Goal: Task Accomplishment & Management: Complete application form

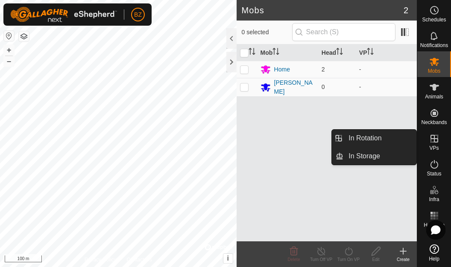
click at [438, 147] on link "In Rotation" at bounding box center [414, 138] width 73 height 17
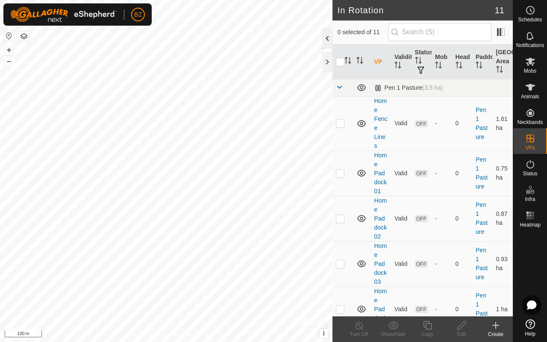
click at [328, 42] on div at bounding box center [327, 38] width 10 height 21
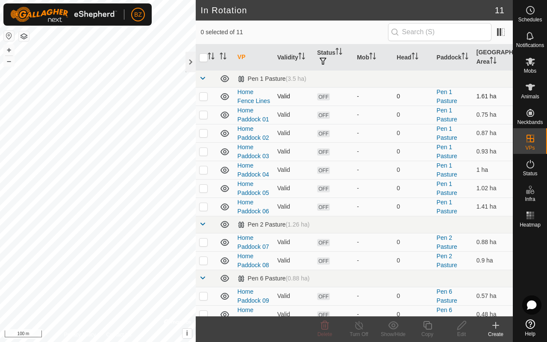
click at [324, 100] on span "OFF" at bounding box center [323, 96] width 13 height 7
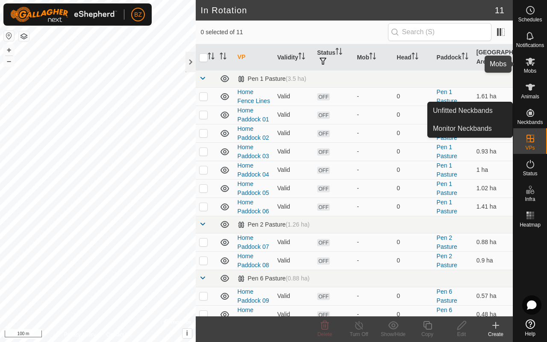
click at [532, 63] on icon at bounding box center [530, 62] width 9 height 8
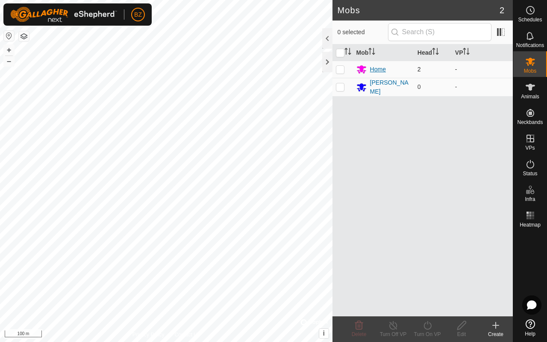
click at [377, 71] on div "Home" at bounding box center [378, 69] width 16 height 9
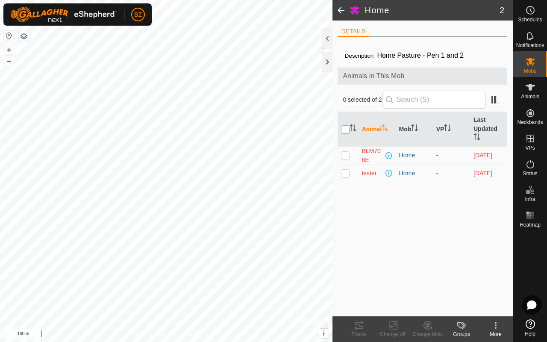
click at [347, 130] on input "checkbox" at bounding box center [345, 129] width 9 height 9
checkbox input "true"
click at [392, 325] on icon at bounding box center [393, 325] width 11 height 10
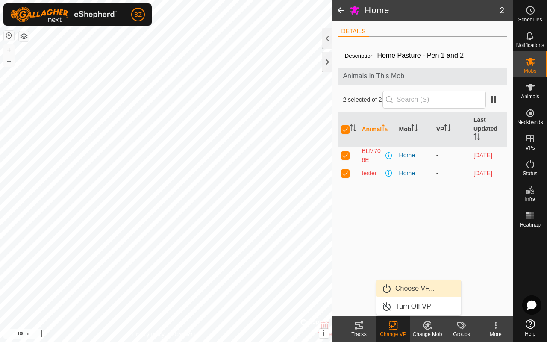
click at [413, 287] on link "Choose VP..." at bounding box center [419, 288] width 85 height 17
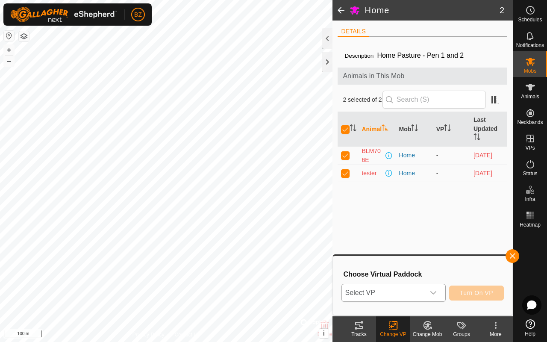
click at [434, 293] on icon "dropdown trigger" at bounding box center [434, 292] width 6 height 3
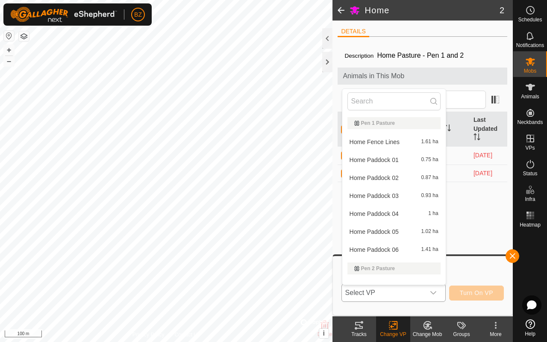
scroll to position [11, 0]
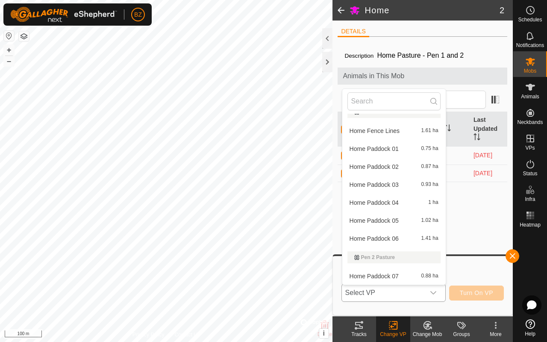
click at [392, 130] on li "Home Fence Lines 1.61 ha" at bounding box center [393, 130] width 103 height 17
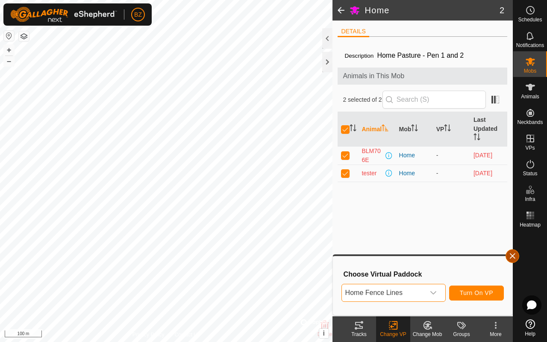
click at [516, 255] on button "button" at bounding box center [513, 256] width 14 height 14
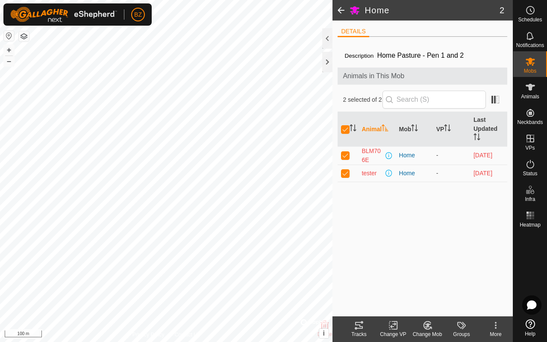
click at [391, 328] on icon at bounding box center [393, 326] width 6 height 6
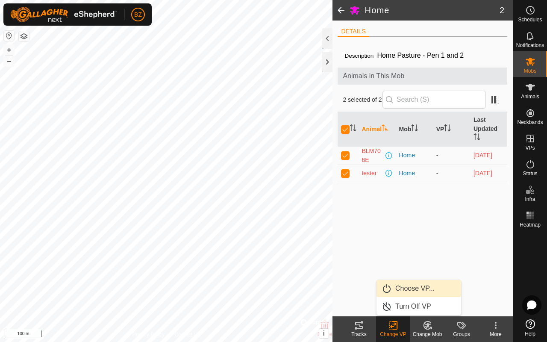
click at [409, 291] on link "Choose VP..." at bounding box center [419, 288] width 85 height 17
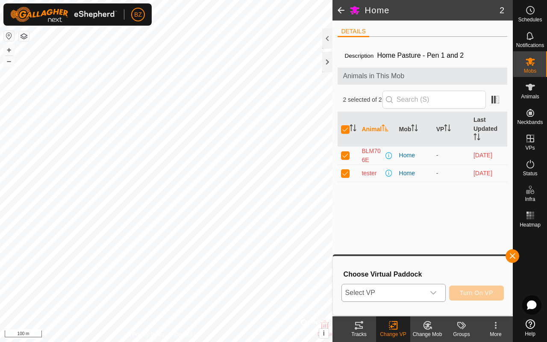
click at [434, 291] on icon "dropdown trigger" at bounding box center [433, 292] width 7 height 7
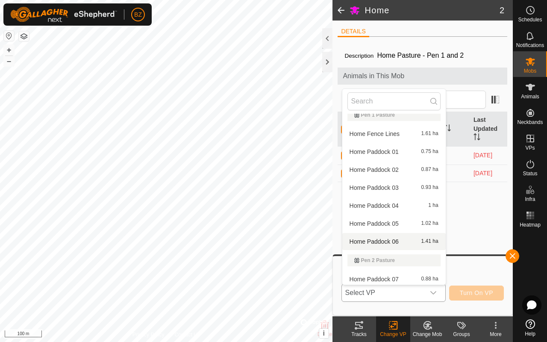
scroll to position [0, 0]
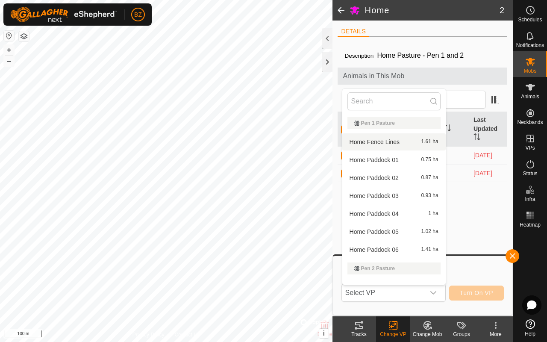
click at [339, 11] on span at bounding box center [341, 10] width 17 height 21
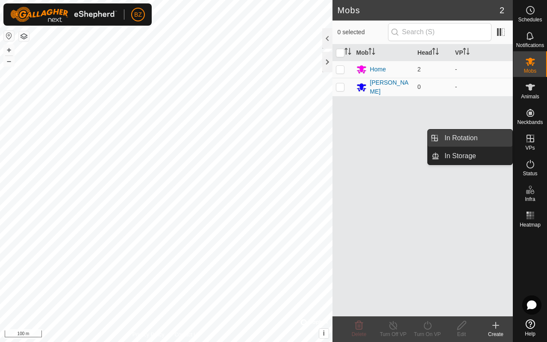
click at [455, 142] on link "In Rotation" at bounding box center [476, 138] width 73 height 17
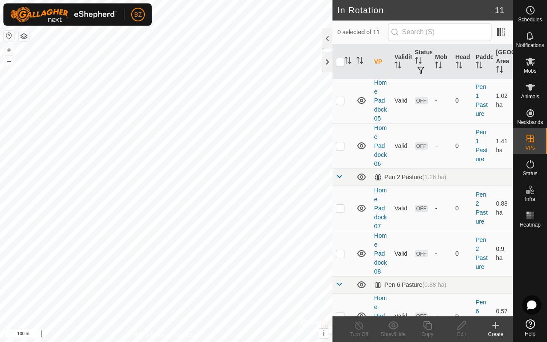
scroll to position [322, 0]
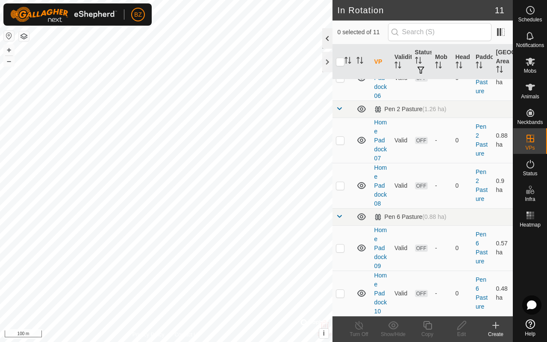
click at [326, 42] on div at bounding box center [327, 38] width 10 height 21
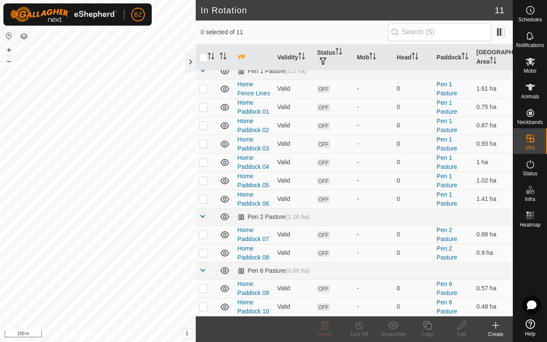
scroll to position [17, 0]
click at [225, 84] on icon at bounding box center [225, 89] width 10 height 10
click at [225, 107] on icon at bounding box center [225, 107] width 10 height 10
click at [226, 127] on icon at bounding box center [225, 125] width 9 height 7
click at [225, 144] on icon at bounding box center [225, 144] width 10 height 10
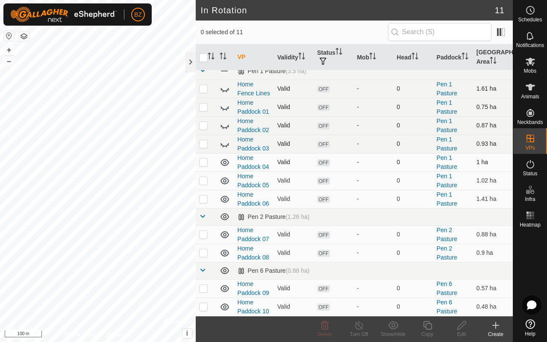
click at [224, 159] on icon at bounding box center [225, 162] width 9 height 7
click at [225, 181] on icon at bounding box center [225, 181] width 10 height 10
click at [227, 199] on icon at bounding box center [225, 199] width 10 height 10
click at [225, 219] on icon at bounding box center [225, 216] width 9 height 7
click at [225, 235] on icon at bounding box center [225, 235] width 10 height 10
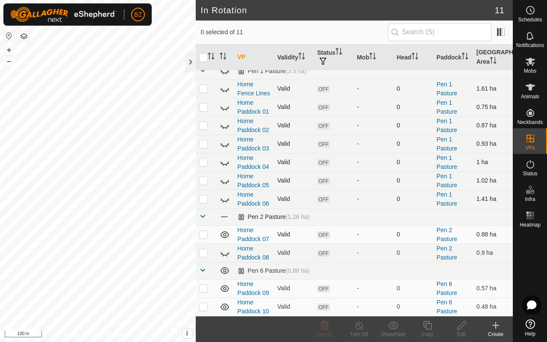
click at [225, 235] on icon at bounding box center [225, 235] width 10 height 10
click at [224, 252] on icon at bounding box center [225, 253] width 10 height 10
click at [224, 252] on icon at bounding box center [225, 253] width 9 height 7
click at [225, 288] on icon at bounding box center [225, 288] width 10 height 10
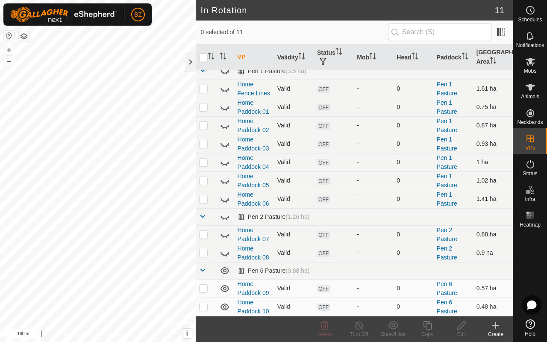
click at [225, 288] on icon at bounding box center [225, 288] width 10 height 10
click at [226, 307] on icon at bounding box center [225, 307] width 9 height 7
click at [530, 93] on es-animals-svg-icon at bounding box center [530, 87] width 15 height 14
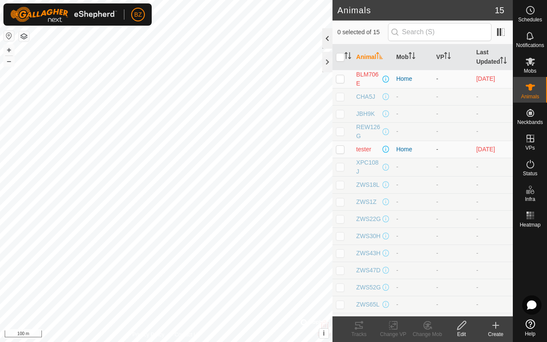
click at [328, 41] on div at bounding box center [327, 38] width 10 height 21
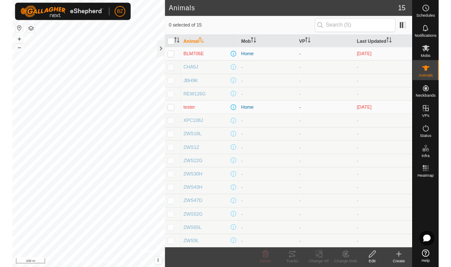
scroll to position [1, 0]
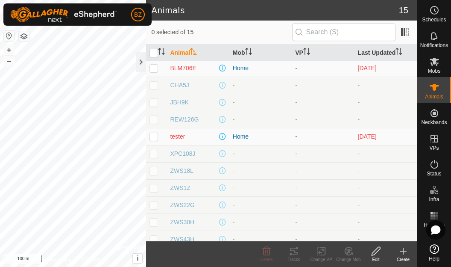
click at [404, 251] on icon at bounding box center [403, 251] width 10 height 10
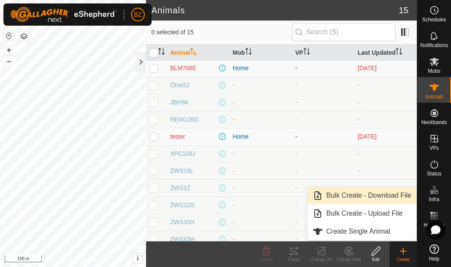
click at [378, 193] on link "Bulk Create - Download File" at bounding box center [362, 195] width 109 height 17
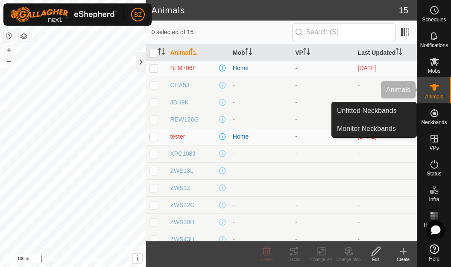
click at [435, 86] on icon at bounding box center [434, 87] width 9 height 7
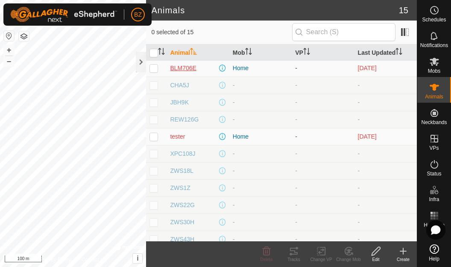
click at [189, 69] on span "BLM706E" at bounding box center [183, 68] width 26 height 9
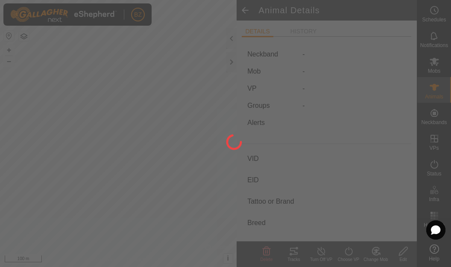
type input "BLM706E"
type input "124000000000002"
type input "BLM706E"
type input "LIMOUSIN"
type input "COW"
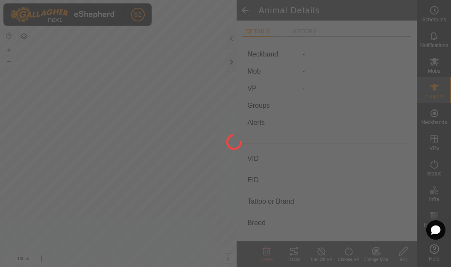
type input "01/2016"
type input "9 years 9 months"
type input "0 kg"
type input "-"
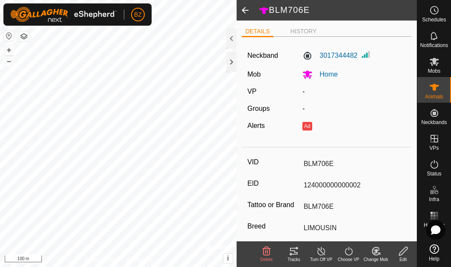
click at [404, 255] on icon at bounding box center [403, 251] width 11 height 10
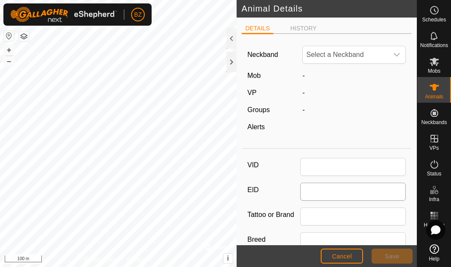
type input "BLM706E"
type input "124000000000002"
type input "BLM706E"
type input "LIMOUSIN"
type input "COW"
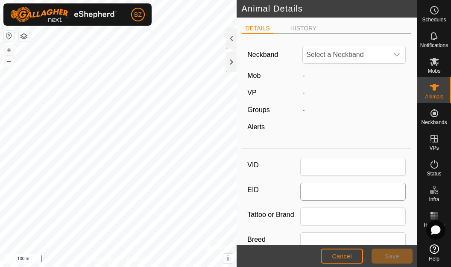
type input "01/2016"
type input "9 years 9 months"
type input "0"
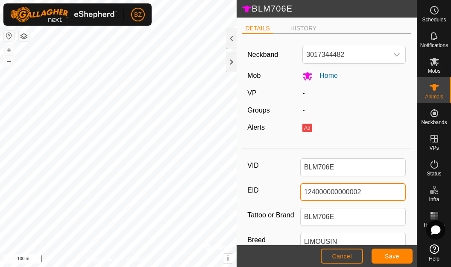
click at [328, 198] on input "124000000000002" at bounding box center [354, 192] width 106 height 18
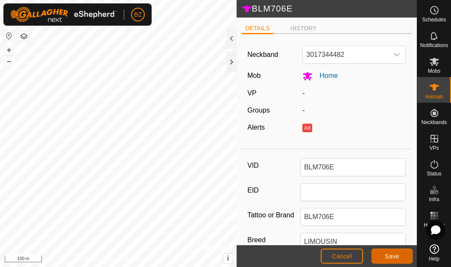
click at [399, 253] on span "Save" at bounding box center [392, 256] width 15 height 7
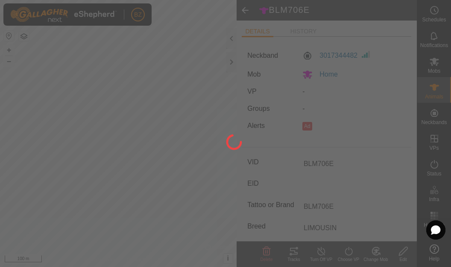
type input "-"
type input "0 kg"
type input "-"
type input "124000000000002"
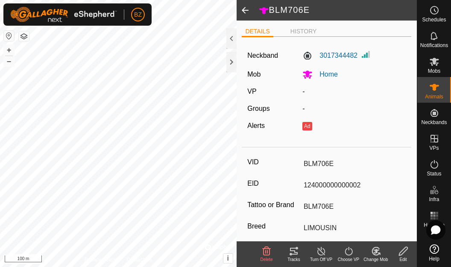
click at [405, 251] on icon at bounding box center [403, 251] width 11 height 10
type input "0"
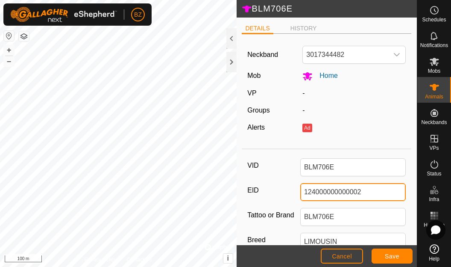
click at [334, 195] on input "124000000000002" at bounding box center [354, 192] width 106 height 18
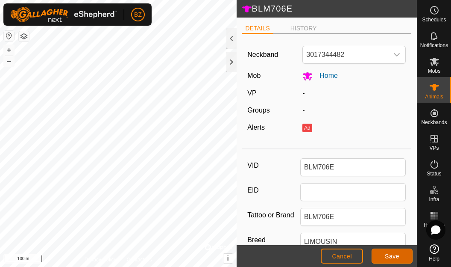
click at [394, 258] on span "Save" at bounding box center [392, 256] width 15 height 7
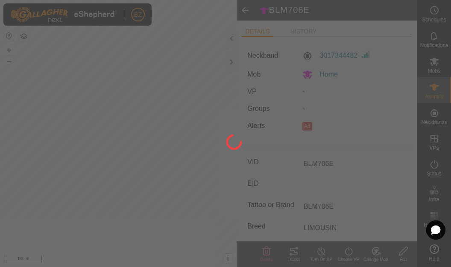
type input "-"
type input "0 kg"
type input "-"
type input "124000000000002"
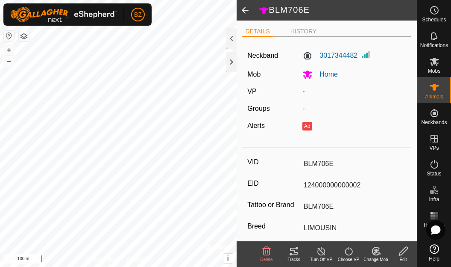
click at [248, 12] on span at bounding box center [245, 10] width 17 height 21
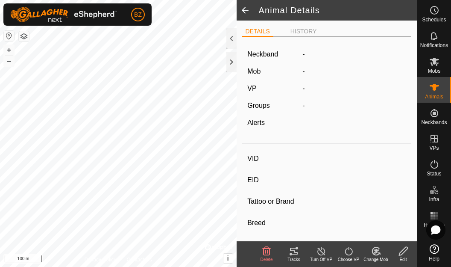
type input "BLM706E"
type input "-"
type input "BLM706E"
type input "LIMOUSIN"
type input "COW"
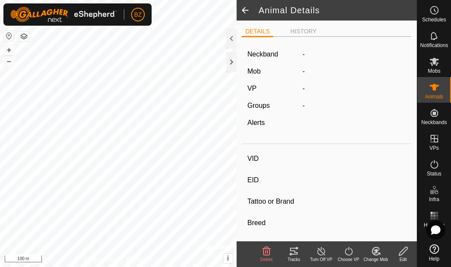
type input "01/2016"
type input "9 years 9 months"
type input "0 kg"
type input "-"
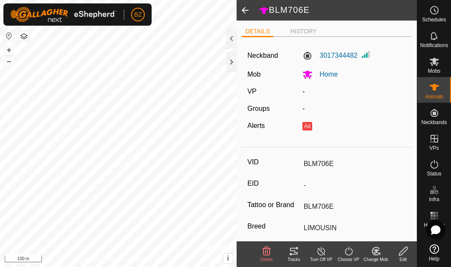
click at [245, 12] on span at bounding box center [245, 10] width 17 height 21
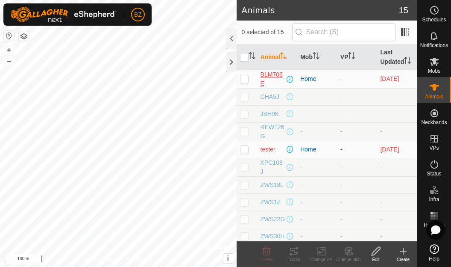
click at [269, 86] on span "BLM706E" at bounding box center [273, 79] width 25 height 18
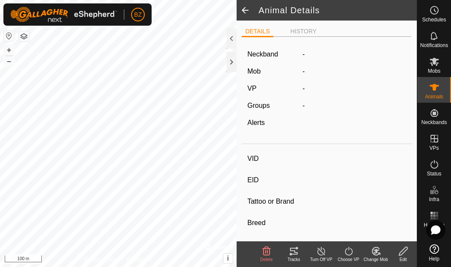
type input "BLM706E"
type input "-"
type input "BLM706E"
type input "LIMOUSIN"
type input "COW"
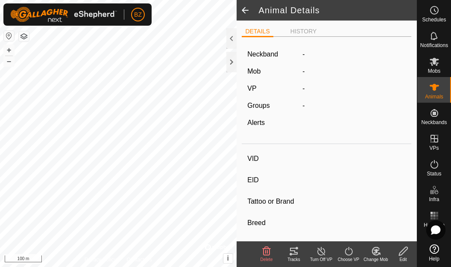
type input "01/2016"
type input "9 years 9 months"
type input "0 kg"
type input "-"
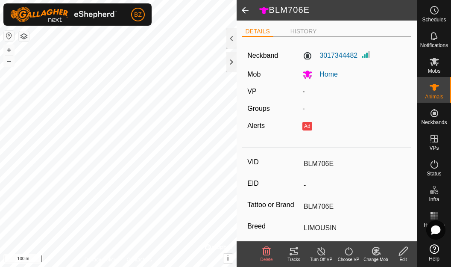
click at [245, 8] on span at bounding box center [245, 10] width 17 height 21
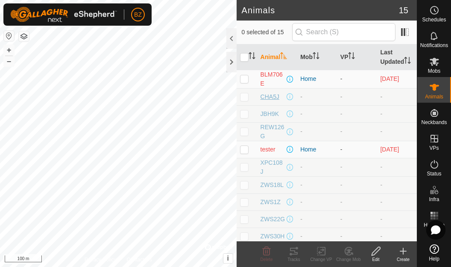
click at [269, 101] on span "CHA5J" at bounding box center [270, 96] width 19 height 9
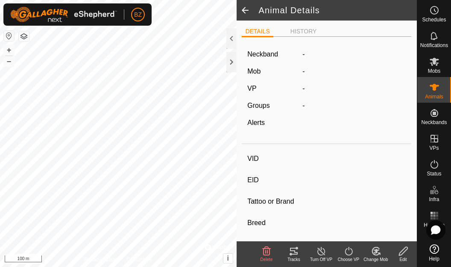
type input "CHA5J"
type input "124000000000009"
type input "CHA5J"
type input "LIMOUSIN"
type input "COW"
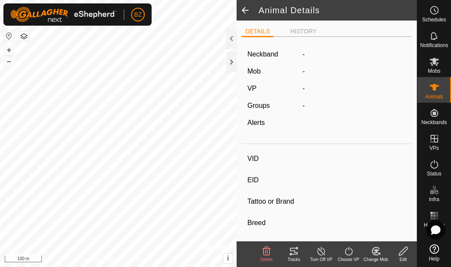
type input "01/2021"
type input "4 years 8 months"
type input "0 kg"
type input "-"
click at [403, 254] on icon at bounding box center [403, 251] width 11 height 10
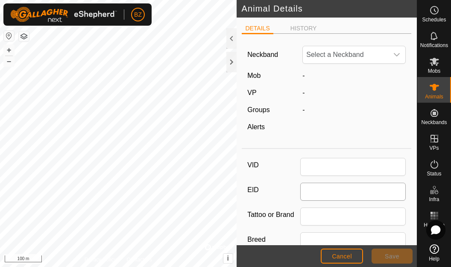
type input "CHA5J"
type input "124000000000009"
type input "CHA5J"
type input "LIMOUSIN"
type input "COW"
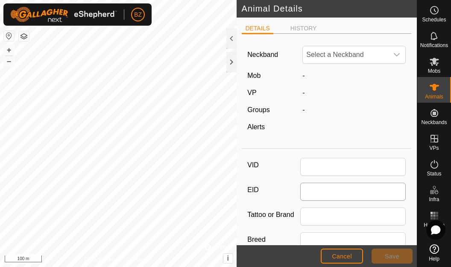
type input "01/2021"
type input "4 years 8 months"
type input "0"
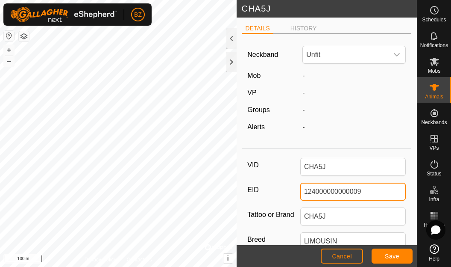
click at [319, 195] on input "124000000000009" at bounding box center [354, 192] width 106 height 18
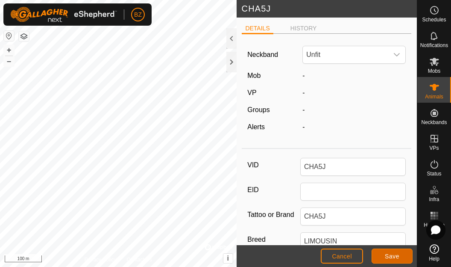
click at [384, 257] on button "Save" at bounding box center [392, 255] width 41 height 15
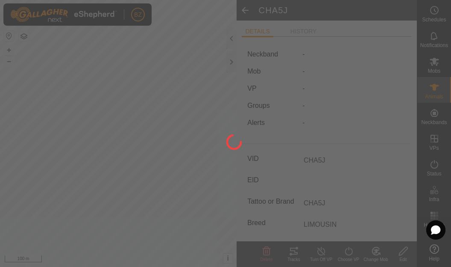
type input "-"
type input "0 kg"
type input "-"
type input "124000000000009"
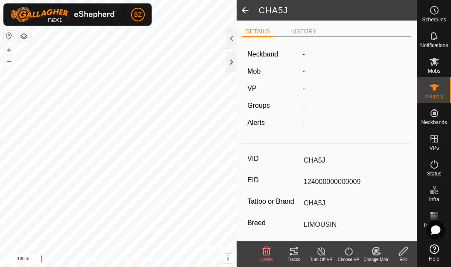
click at [247, 13] on span at bounding box center [245, 10] width 17 height 21
type input "CHA5J"
type input "-"
type input "CHA5J"
type input "LIMOUSIN"
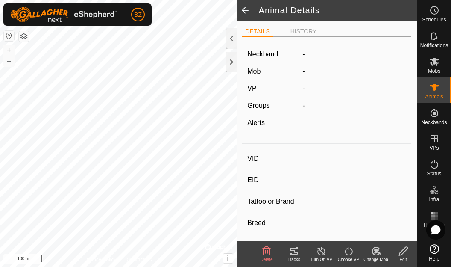
type input "COW"
type input "01/2021"
type input "4 years 8 months"
type input "0 kg"
type input "-"
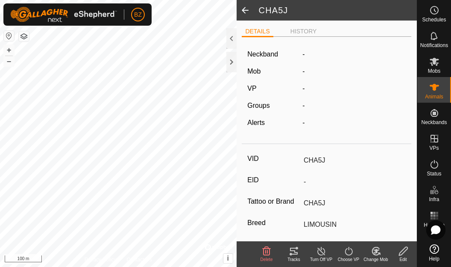
click at [243, 9] on span at bounding box center [245, 10] width 17 height 21
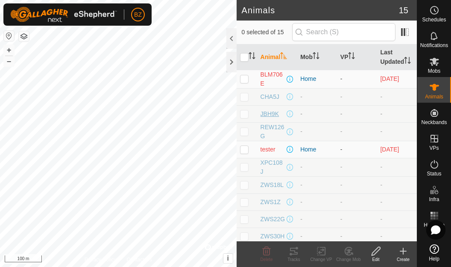
click at [267, 118] on span "JBH9K" at bounding box center [270, 113] width 19 height 9
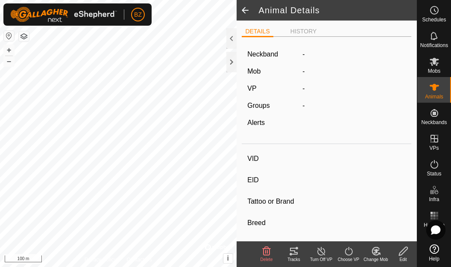
type input "JBH9K"
type input "124000000000010"
type input "JBH9K"
type input "LIMOUSIN"
type input "COW"
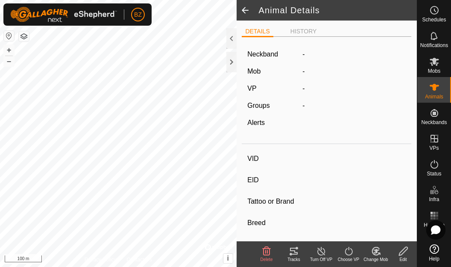
type input "01/2022"
type input "3 years 8 months"
type input "0 kg"
type input "-"
click at [403, 254] on icon at bounding box center [403, 251] width 11 height 10
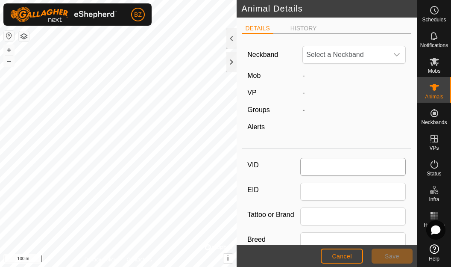
type input "JBH9K"
type input "124000000000010"
type input "JBH9K"
type input "LIMOUSIN"
type input "COW"
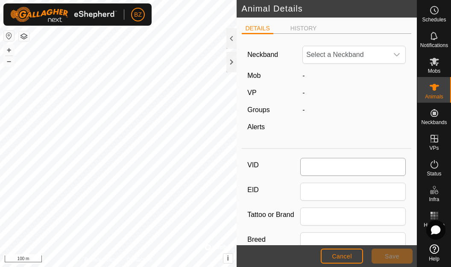
type input "01/2022"
type input "3 years 8 months"
type input "0"
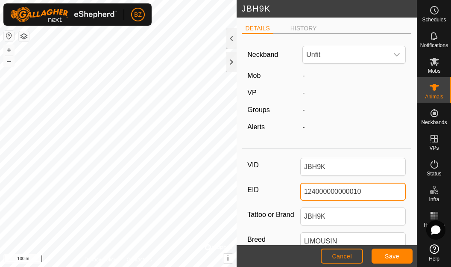
click at [319, 193] on input "124000000000010" at bounding box center [354, 192] width 106 height 18
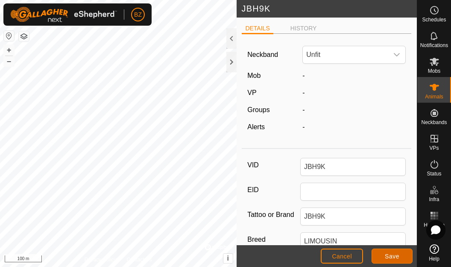
click at [387, 254] on span "Save" at bounding box center [392, 256] width 15 height 7
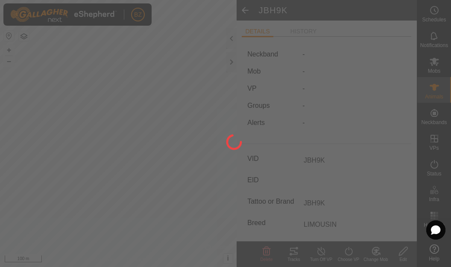
type input "-"
type input "0 kg"
type input "-"
type input "124000000000010"
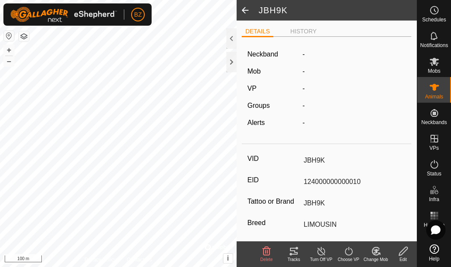
click at [243, 8] on span at bounding box center [245, 10] width 17 height 21
type input "JBH9K"
type input "-"
type input "JBH9K"
type input "LIMOUSIN"
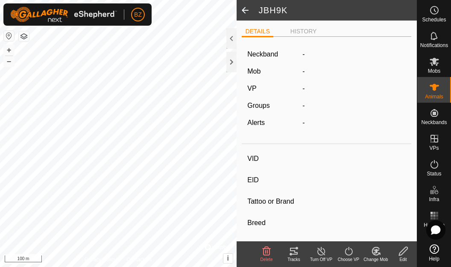
type input "COW"
type input "01/2022"
type input "3 years 8 months"
type input "0 kg"
type input "-"
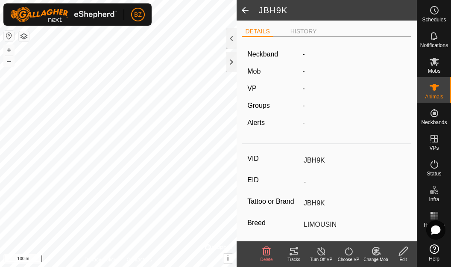
click at [243, 9] on span at bounding box center [245, 10] width 17 height 21
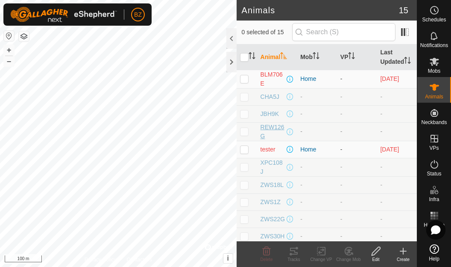
click at [268, 136] on span "REW126G" at bounding box center [273, 132] width 25 height 18
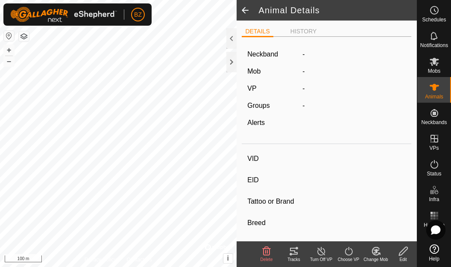
type input "REW126G"
type input "124000000000003"
type input "REW126G"
type input "LIMOUSIN"
type input "COW"
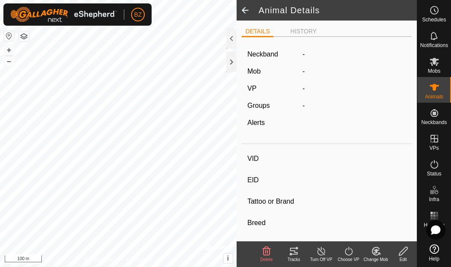
type input "01/2019"
type input "6 years 8 months"
type input "0 kg"
type input "-"
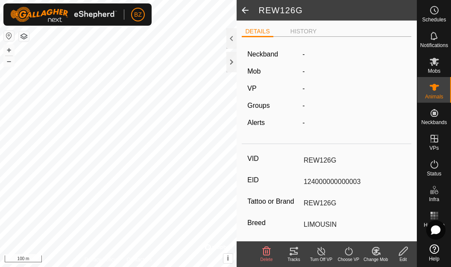
click at [401, 246] on icon at bounding box center [403, 251] width 11 height 10
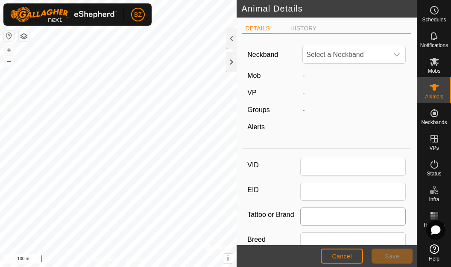
type input "REW126G"
type input "124000000000003"
type input "REW126G"
type input "LIMOUSIN"
type input "COW"
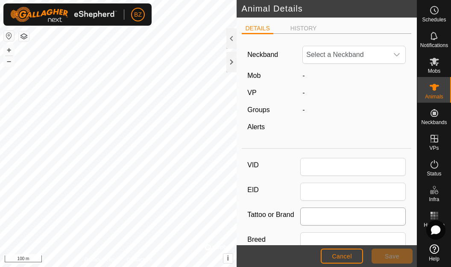
type input "01/2019"
type input "6 years 8 months"
type input "0"
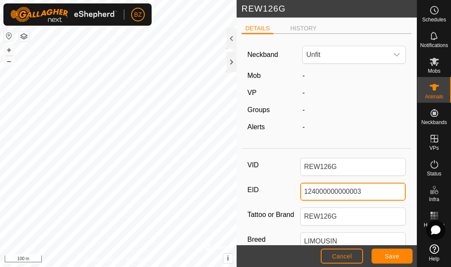
click at [323, 191] on input "124000000000003" at bounding box center [354, 192] width 106 height 18
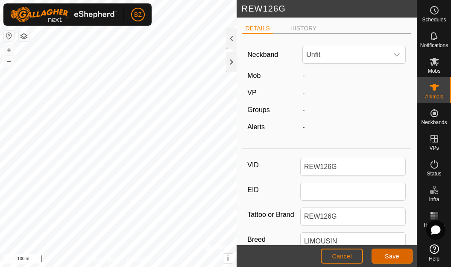
click at [398, 257] on span "Save" at bounding box center [392, 256] width 15 height 7
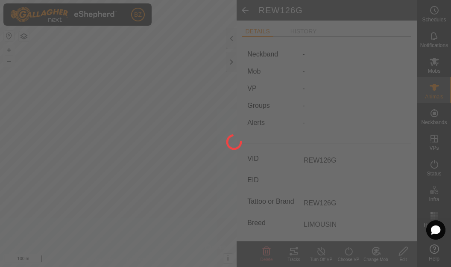
type input "-"
type input "0 kg"
type input "-"
type input "124000000000003"
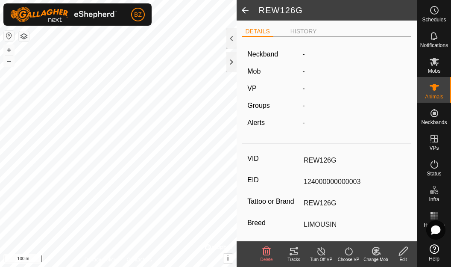
click at [242, 14] on span at bounding box center [245, 10] width 17 height 21
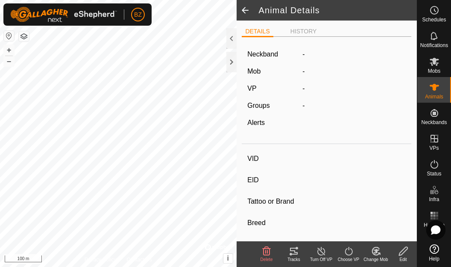
type input "REW126G"
type input "-"
type input "REW126G"
type input "LIMOUSIN"
type input "COW"
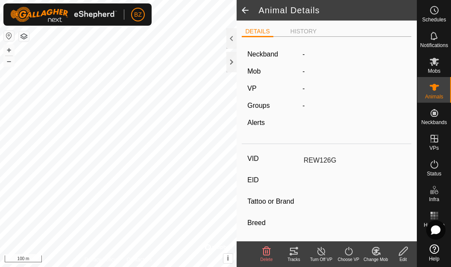
type input "01/2019"
type input "6 years 8 months"
type input "0 kg"
type input "-"
click at [246, 12] on span at bounding box center [245, 10] width 17 height 21
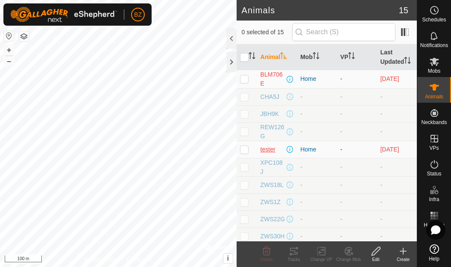
click at [270, 154] on span "tester" at bounding box center [268, 149] width 15 height 9
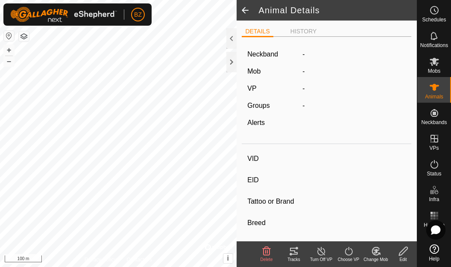
type input "tester"
type input "123999999999999"
type input "tester"
type input "human"
type input "-"
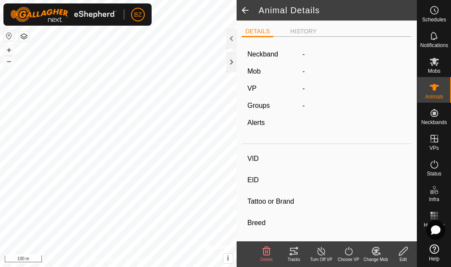
type input "09/1984"
type input "41 years 6 months"
type input "0 kg"
type input "-"
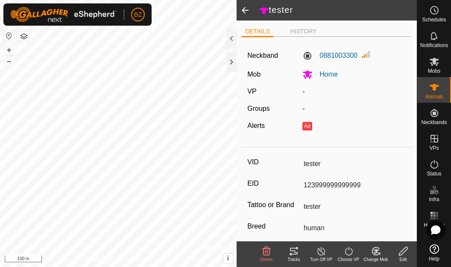
click at [404, 250] on icon at bounding box center [403, 251] width 11 height 10
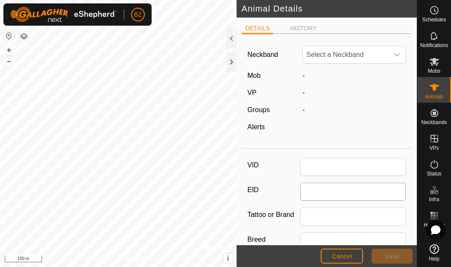
type input "tester"
type input "123999999999999"
type input "tester"
type input "human"
type input "09/1984"
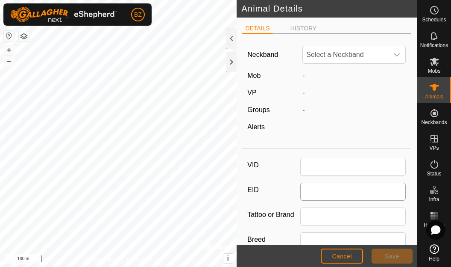
type input "41 years 6 months"
type input "0"
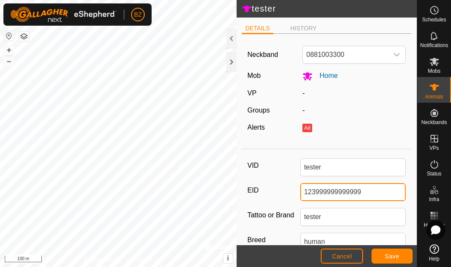
click at [325, 196] on input "123999999999999" at bounding box center [354, 192] width 106 height 18
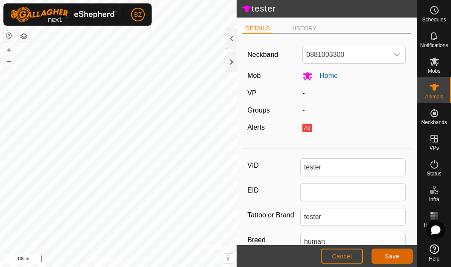
click at [384, 254] on button "Save" at bounding box center [392, 255] width 41 height 15
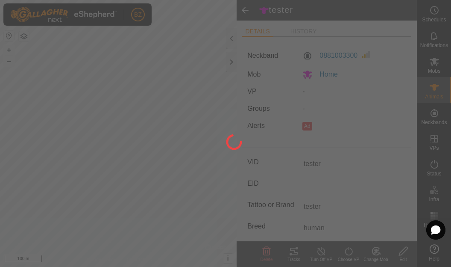
type input "-"
type input "0 kg"
type input "-"
type input "123999999999999"
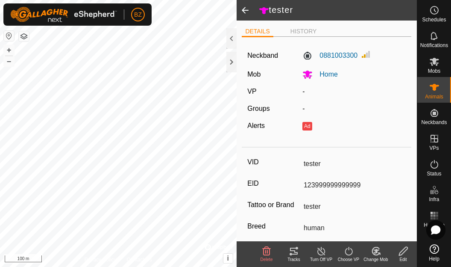
click at [246, 9] on span at bounding box center [245, 10] width 17 height 21
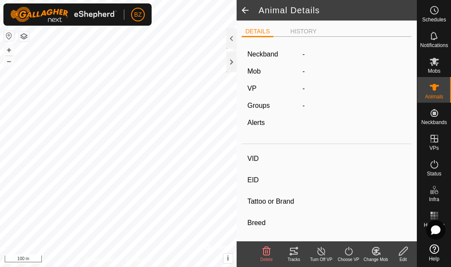
type input "tester"
type input "-"
type input "tester"
type input "human"
type input "-"
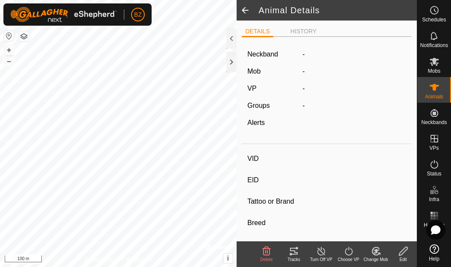
type input "09/1984"
type input "41 years 6 months"
type input "0 kg"
type input "-"
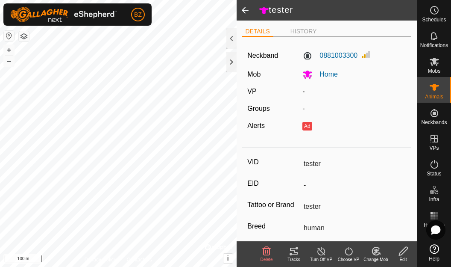
click at [246, 9] on span at bounding box center [245, 10] width 17 height 21
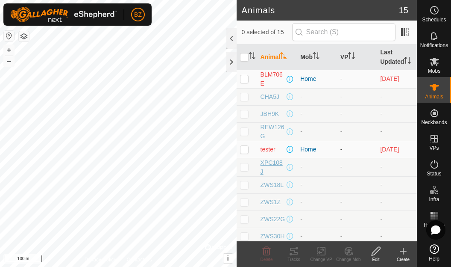
click at [269, 176] on span "XPC108J" at bounding box center [273, 167] width 25 height 18
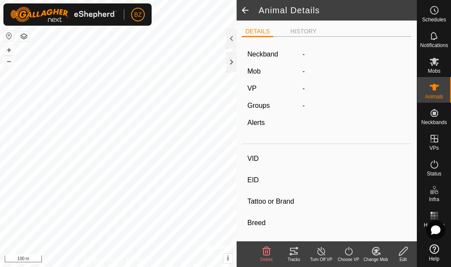
type input "XPC108J"
type input "124000000000008"
type input "XPC108J"
type input "LIMOUSIN"
type input "COW"
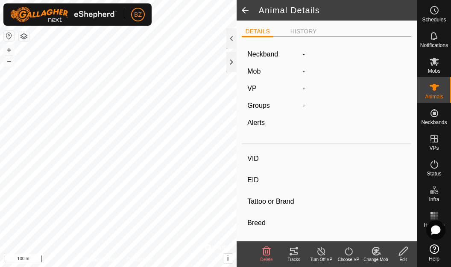
type input "01/2021"
type input "4 years 8 months"
type input "0 kg"
type input "-"
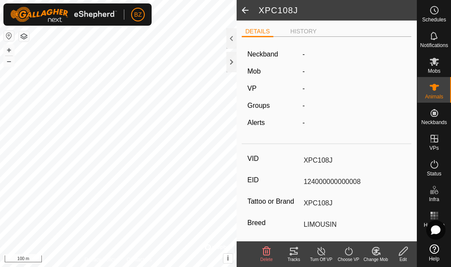
click at [399, 256] on div "Edit" at bounding box center [403, 259] width 27 height 6
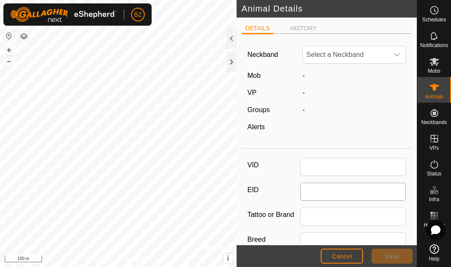
type input "XPC108J"
type input "124000000000008"
type input "XPC108J"
type input "LIMOUSIN"
type input "COW"
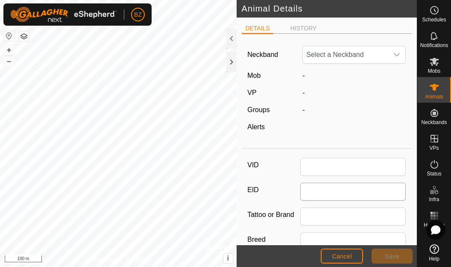
type input "01/2021"
type input "4 years 8 months"
type input "0"
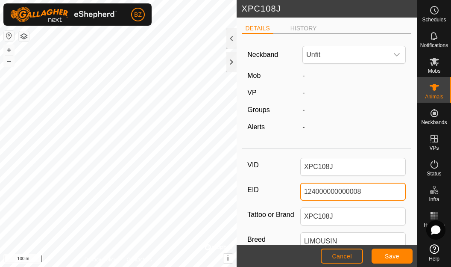
click at [329, 190] on input "124000000000008" at bounding box center [354, 192] width 106 height 18
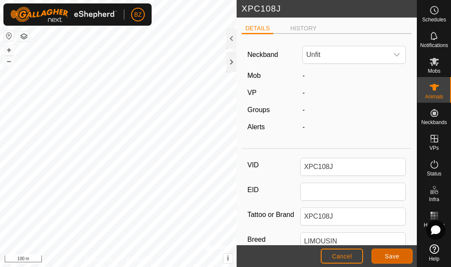
click at [379, 253] on button "Save" at bounding box center [392, 255] width 41 height 15
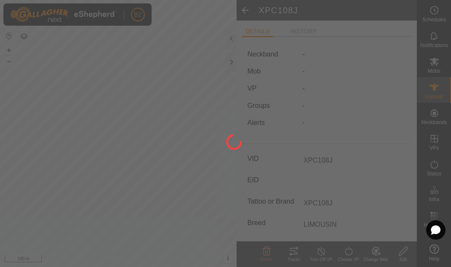
type input "-"
type input "0 kg"
type input "-"
type input "124000000000008"
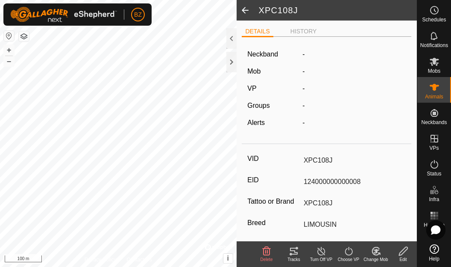
click at [246, 15] on span at bounding box center [245, 10] width 17 height 21
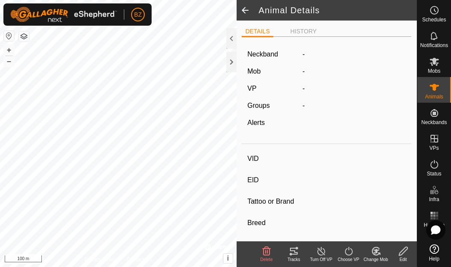
type input "XPC108J"
type input "-"
type input "XPC108J"
type input "LIMOUSIN"
click at [246, 15] on span at bounding box center [245, 10] width 17 height 21
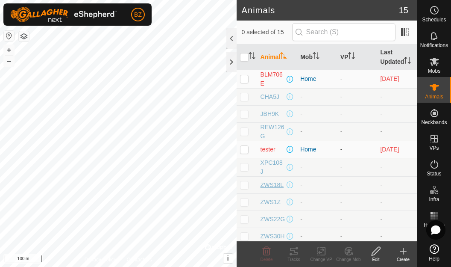
click at [270, 189] on span "ZWS18L" at bounding box center [272, 184] width 23 height 9
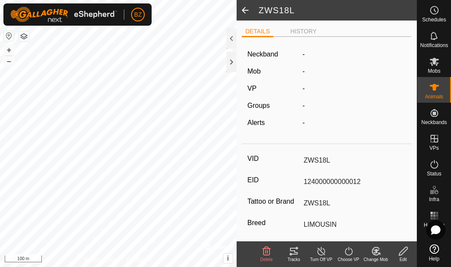
click at [409, 252] on edit-svg-icon at bounding box center [403, 251] width 27 height 10
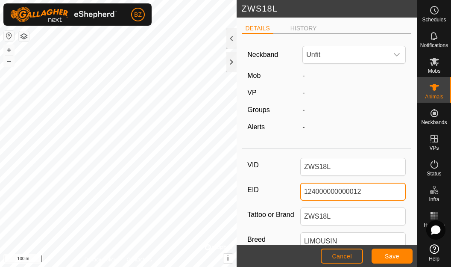
click at [332, 189] on input "124000000000012" at bounding box center [354, 192] width 106 height 18
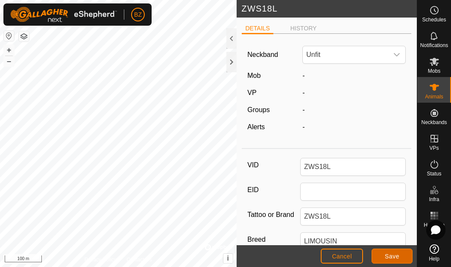
click at [388, 255] on span "Save" at bounding box center [392, 256] width 15 height 7
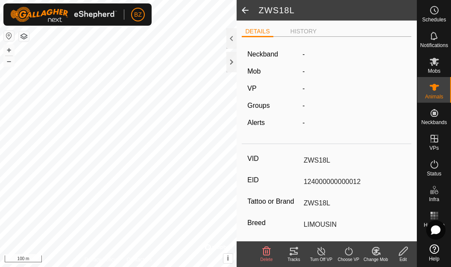
click at [246, 11] on span at bounding box center [245, 10] width 17 height 21
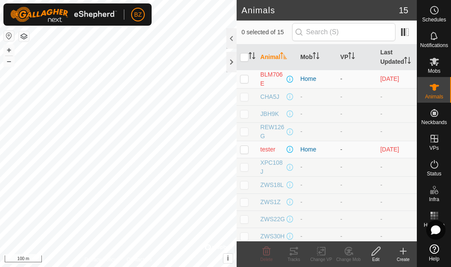
scroll to position [16, 0]
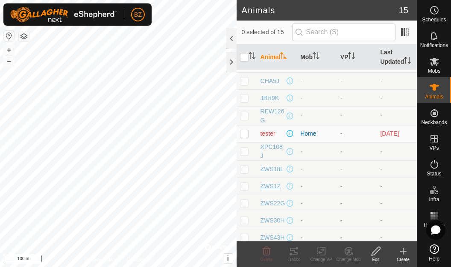
click at [273, 191] on span "ZWS1Z" at bounding box center [271, 186] width 20 height 9
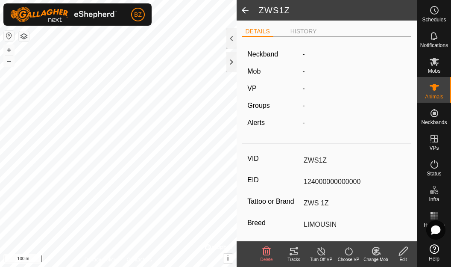
click at [402, 249] on icon at bounding box center [403, 251] width 9 height 9
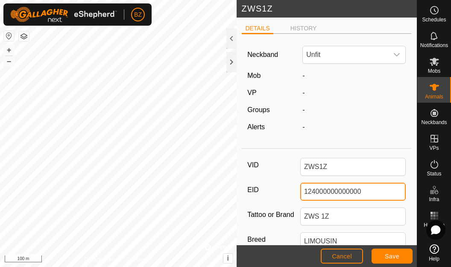
click at [320, 192] on input "124000000000000" at bounding box center [354, 192] width 106 height 18
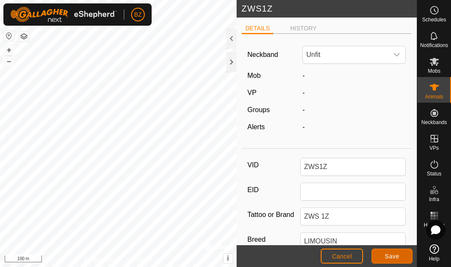
click at [392, 257] on span "Save" at bounding box center [392, 256] width 15 height 7
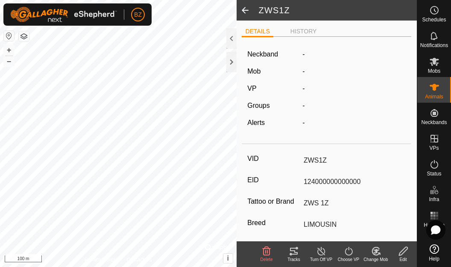
click at [244, 11] on span at bounding box center [245, 10] width 17 height 21
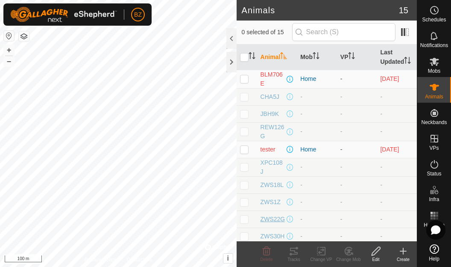
click at [273, 224] on span "ZWS22G" at bounding box center [273, 219] width 25 height 9
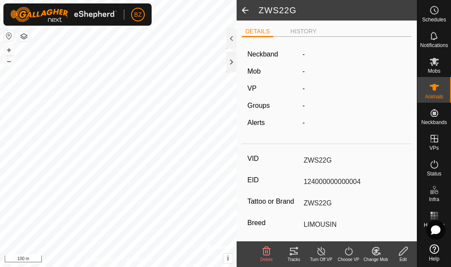
click at [407, 258] on div "Edit" at bounding box center [403, 259] width 27 height 6
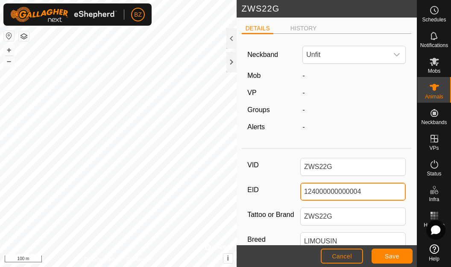
click at [326, 194] on input "124000000000004" at bounding box center [354, 192] width 106 height 18
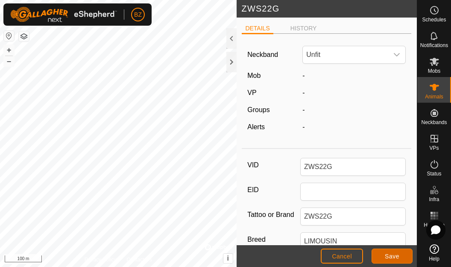
click at [390, 253] on span "Save" at bounding box center [392, 256] width 15 height 7
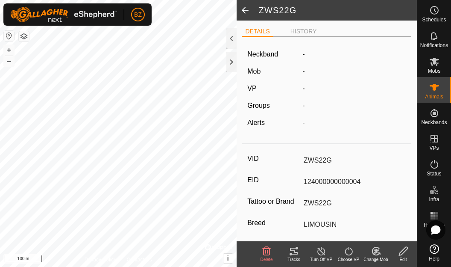
click at [247, 12] on span at bounding box center [245, 10] width 17 height 21
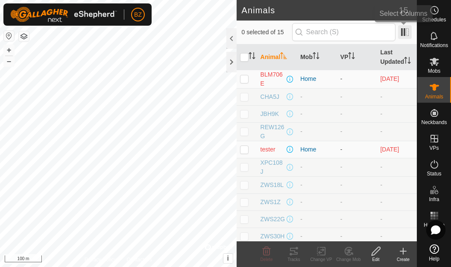
click at [405, 35] on span at bounding box center [405, 32] width 14 height 14
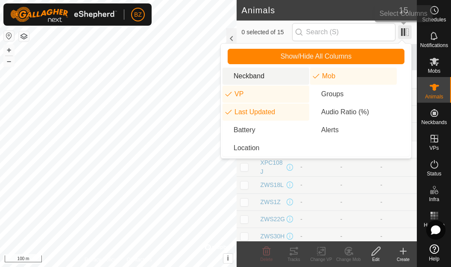
click at [403, 33] on span at bounding box center [405, 32] width 14 height 14
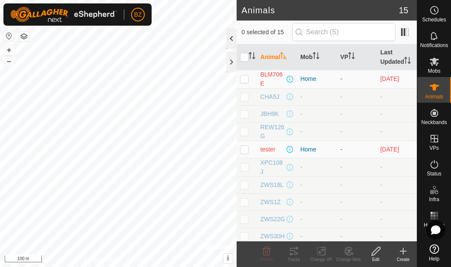
click at [230, 35] on div at bounding box center [232, 38] width 10 height 21
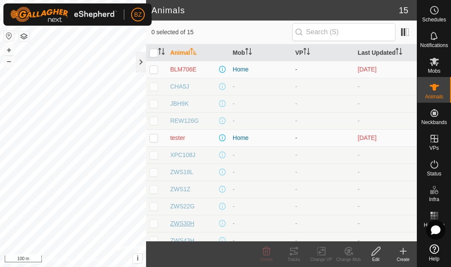
click at [183, 224] on span "ZWS30H" at bounding box center [182, 223] width 24 height 9
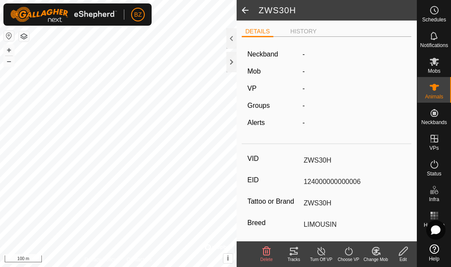
click at [330, 185] on input "124000000000006" at bounding box center [354, 181] width 106 height 15
click at [399, 253] on icon at bounding box center [403, 251] width 11 height 10
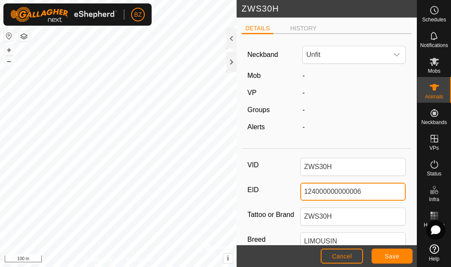
click at [321, 197] on input "124000000000006" at bounding box center [354, 192] width 106 height 18
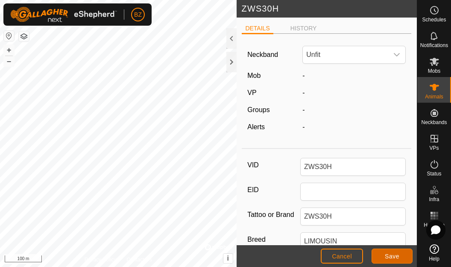
click at [387, 258] on span "Save" at bounding box center [392, 256] width 15 height 7
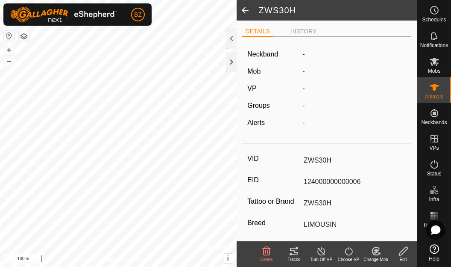
click at [245, 6] on span at bounding box center [245, 10] width 17 height 21
click at [246, 12] on span at bounding box center [245, 10] width 17 height 21
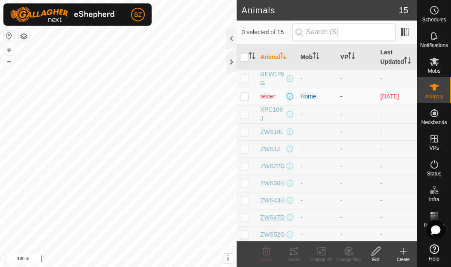
scroll to position [70, 0]
click at [271, 188] on span "ZWS43H" at bounding box center [273, 183] width 24 height 9
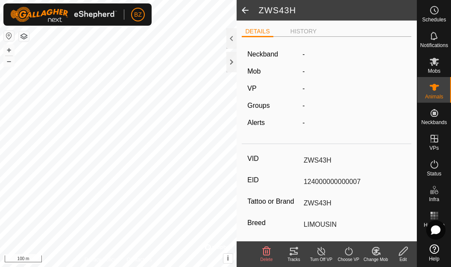
click at [400, 254] on icon at bounding box center [403, 251] width 9 height 9
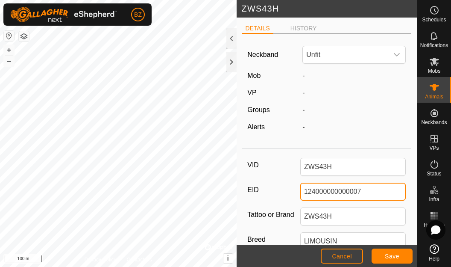
click at [325, 190] on input "124000000000007" at bounding box center [354, 192] width 106 height 18
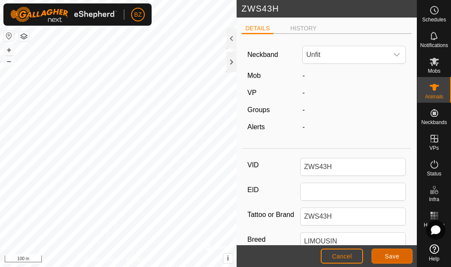
click at [401, 255] on button "Save" at bounding box center [392, 255] width 41 height 15
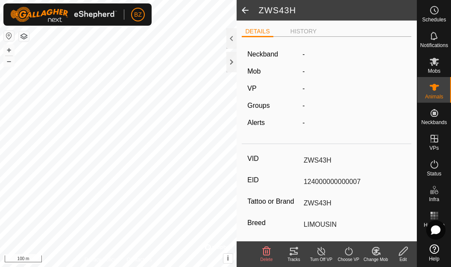
click at [246, 9] on span at bounding box center [245, 10] width 17 height 21
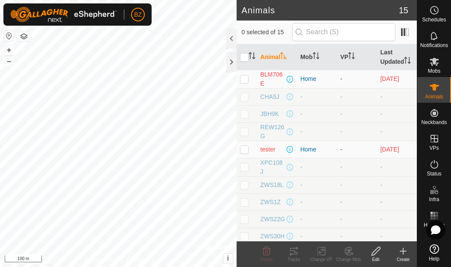
scroll to position [107, 0]
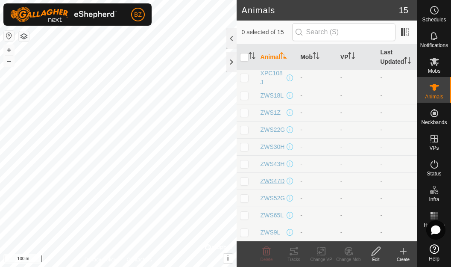
click at [271, 177] on span "ZWS47D" at bounding box center [273, 181] width 24 height 9
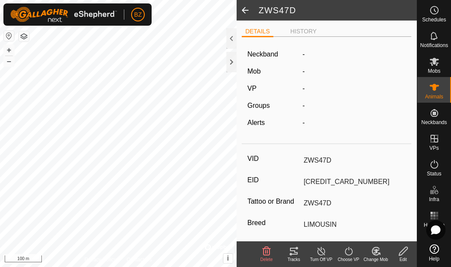
click at [405, 250] on icon at bounding box center [403, 251] width 11 height 10
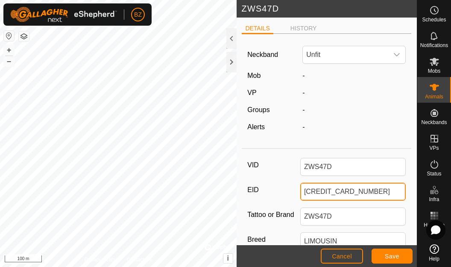
click at [327, 189] on input "[CREDIT_CARD_NUMBER]" at bounding box center [354, 192] width 106 height 18
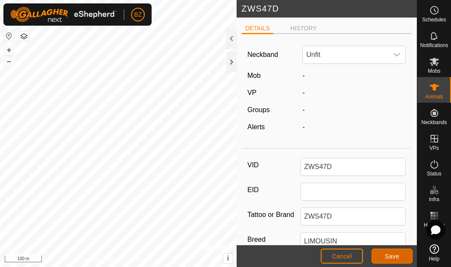
click at [388, 256] on span "Save" at bounding box center [392, 256] width 15 height 7
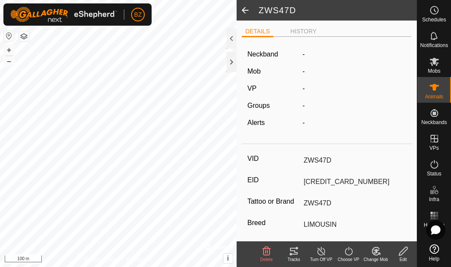
click at [245, 12] on span at bounding box center [245, 10] width 17 height 21
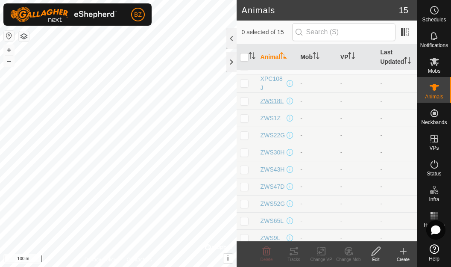
scroll to position [107, 0]
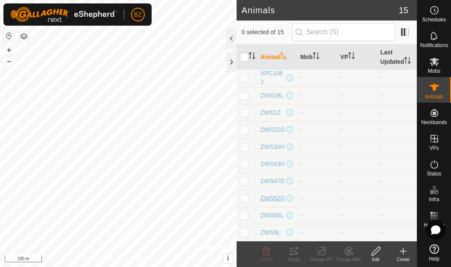
click at [269, 194] on span "ZWS52G" at bounding box center [273, 198] width 25 height 9
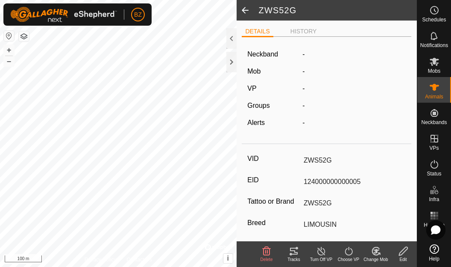
click at [404, 251] on icon at bounding box center [403, 251] width 9 height 9
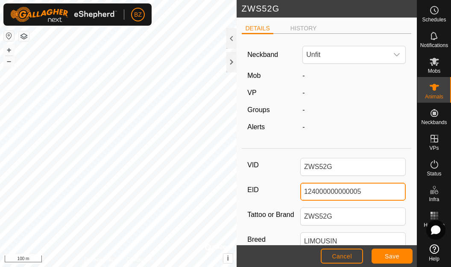
click at [320, 194] on input "124000000000005" at bounding box center [354, 192] width 106 height 18
click at [321, 194] on input "124000000000005" at bounding box center [354, 192] width 106 height 18
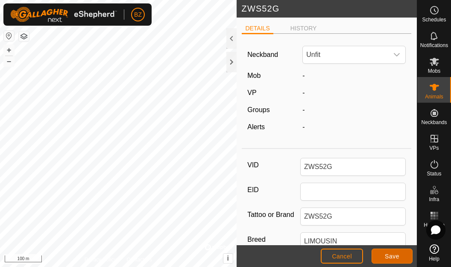
click at [390, 253] on span "Save" at bounding box center [392, 256] width 15 height 7
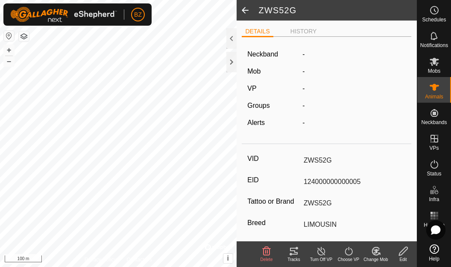
click at [243, 13] on span at bounding box center [245, 10] width 17 height 21
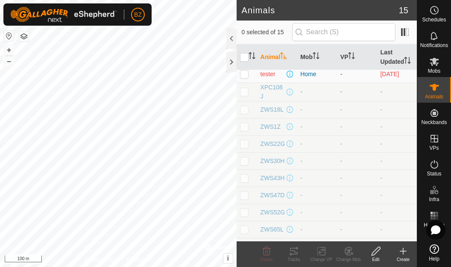
scroll to position [107, 0]
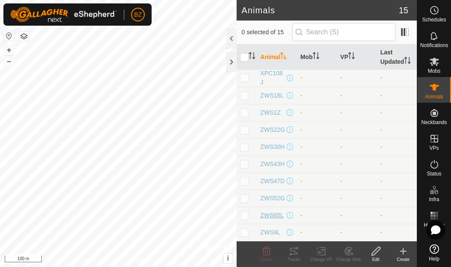
click at [273, 211] on span "ZWS65L" at bounding box center [272, 215] width 23 height 9
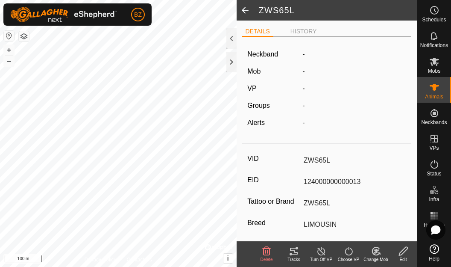
click at [404, 251] on icon at bounding box center [403, 251] width 9 height 9
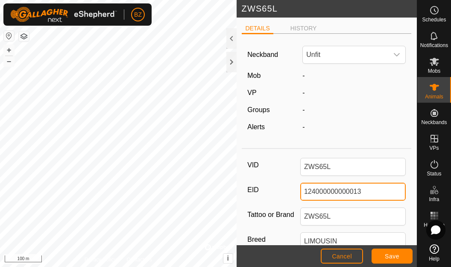
click at [316, 194] on input "124000000000013" at bounding box center [354, 192] width 106 height 18
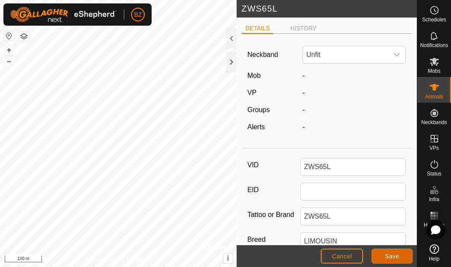
click at [380, 259] on button "Save" at bounding box center [392, 255] width 41 height 15
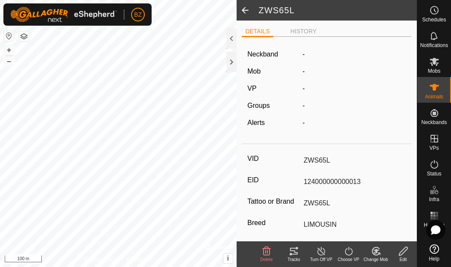
click at [245, 11] on span at bounding box center [245, 10] width 17 height 21
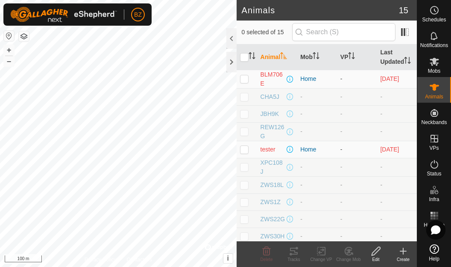
scroll to position [107, 0]
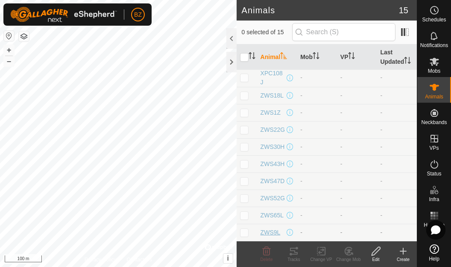
click at [270, 232] on span "ZWS9L" at bounding box center [271, 232] width 20 height 9
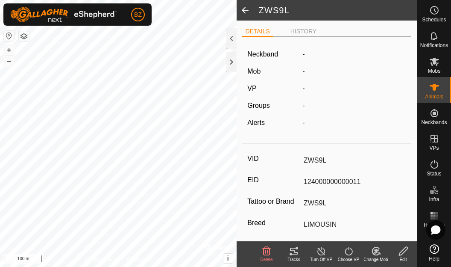
click at [399, 248] on icon at bounding box center [403, 251] width 11 height 10
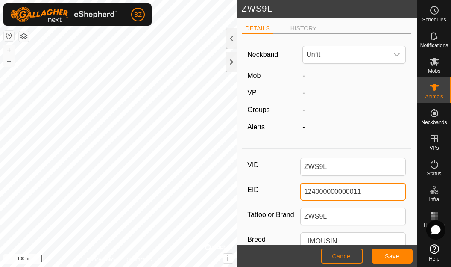
click at [312, 194] on input "124000000000011" at bounding box center [354, 192] width 106 height 18
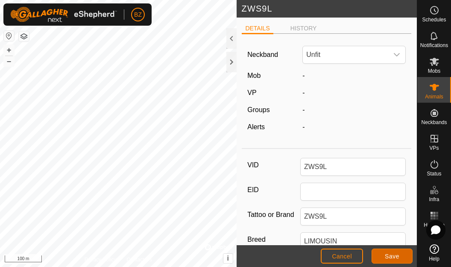
click at [378, 254] on button "Save" at bounding box center [392, 255] width 41 height 15
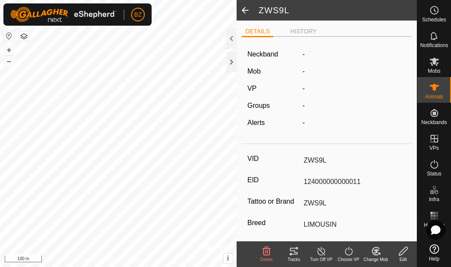
click at [243, 12] on span at bounding box center [245, 10] width 17 height 21
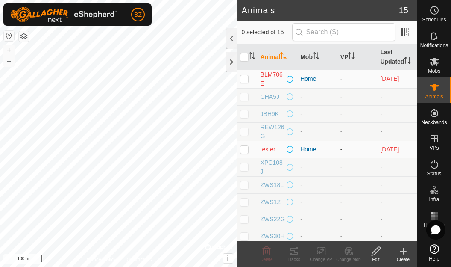
click at [406, 252] on icon at bounding box center [403, 251] width 10 height 10
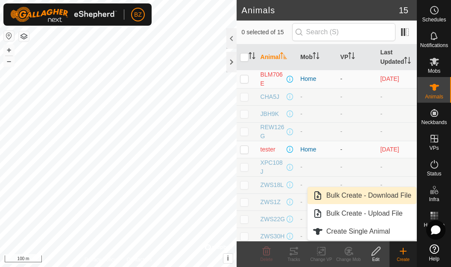
click at [380, 199] on link "Bulk Create - Download File" at bounding box center [362, 195] width 109 height 17
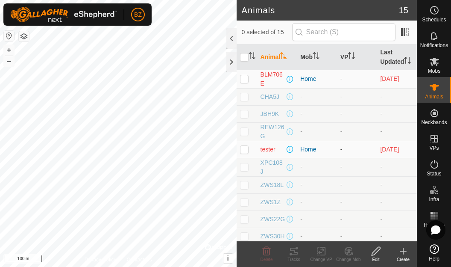
click at [404, 254] on icon at bounding box center [404, 251] width 0 height 6
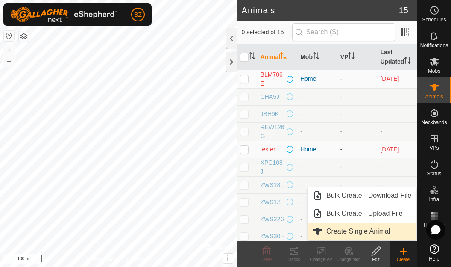
click at [365, 228] on link "Create Single Animal" at bounding box center [362, 231] width 109 height 17
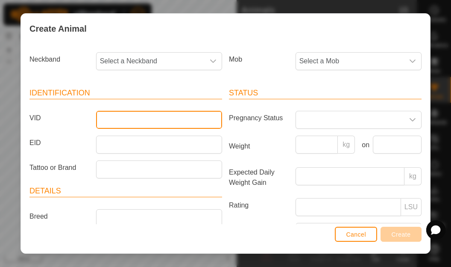
click at [139, 120] on input "VID" at bounding box center [159, 120] width 126 height 18
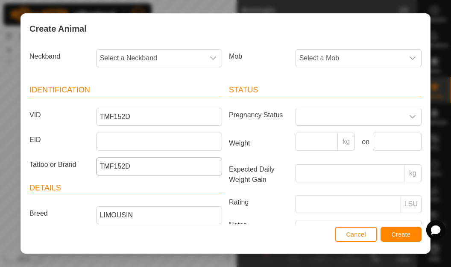
scroll to position [79, 0]
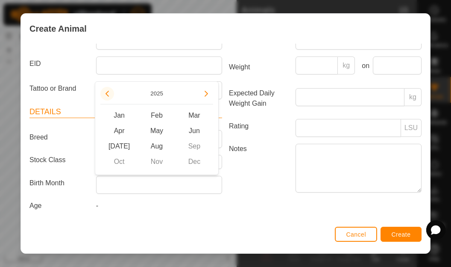
click at [109, 94] on icon "Previous Year" at bounding box center [107, 93] width 7 height 7
click at [110, 95] on span "Previous Year" at bounding box center [110, 95] width 0 height 0
click at [109, 94] on button "Previous Year" at bounding box center [107, 94] width 14 height 14
click at [109, 94] on icon "Previous Year" at bounding box center [107, 93] width 7 height 7
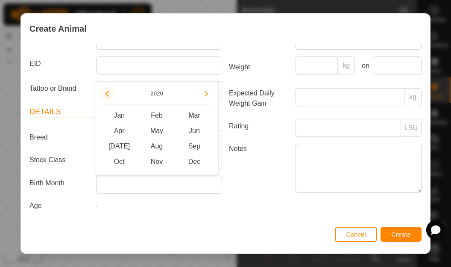
click at [109, 94] on button "Previous Year" at bounding box center [107, 94] width 14 height 14
click at [109, 94] on icon "Previous Year" at bounding box center [107, 93] width 7 height 7
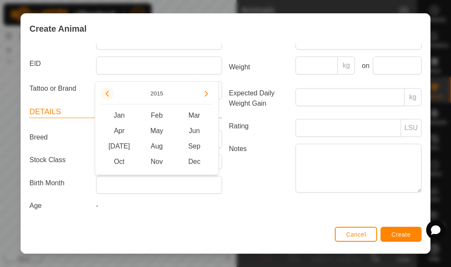
click at [109, 94] on icon "Previous Year" at bounding box center [107, 93] width 7 height 7
click at [202, 94] on button "Next Year" at bounding box center [207, 94] width 14 height 14
click at [202, 95] on span "Next Year" at bounding box center [202, 95] width 0 height 0
click at [202, 94] on button "Next Year" at bounding box center [207, 94] width 14 height 14
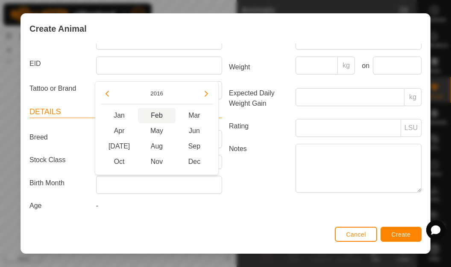
click at [159, 116] on span "Feb" at bounding box center [157, 115] width 38 height 15
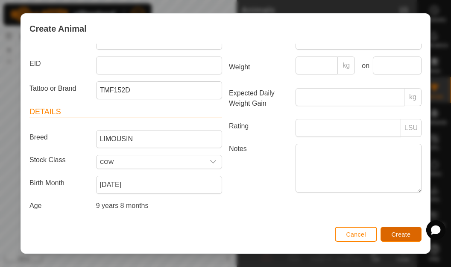
click at [407, 238] on button "Create" at bounding box center [401, 234] width 41 height 15
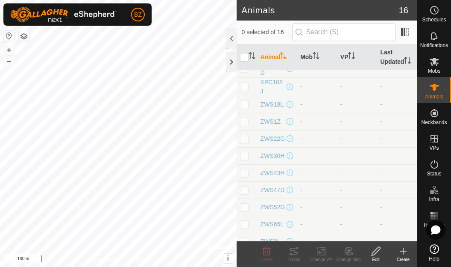
scroll to position [93, 0]
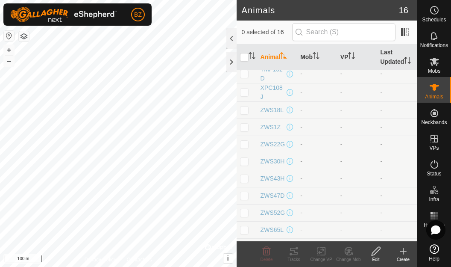
click at [403, 249] on icon at bounding box center [403, 251] width 10 height 10
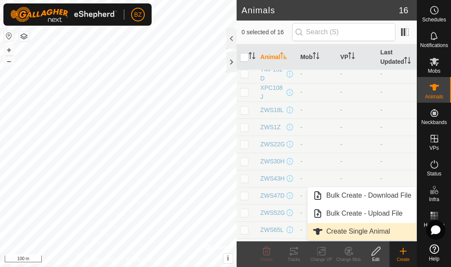
click at [354, 229] on link "Create Single Animal" at bounding box center [362, 231] width 109 height 17
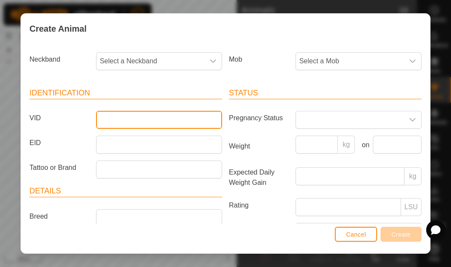
click at [116, 121] on input "VID" at bounding box center [159, 120] width 126 height 18
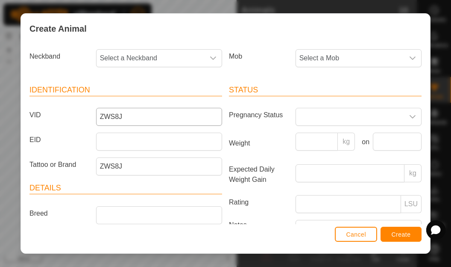
scroll to position [79, 0]
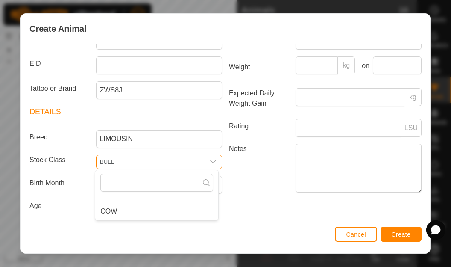
click at [127, 159] on input "BULL" at bounding box center [151, 161] width 108 height 13
click at [80, 186] on label "Birth Month" at bounding box center [59, 183] width 67 height 15
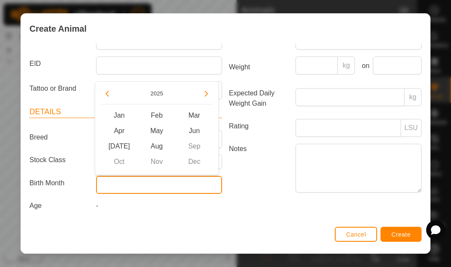
click at [114, 184] on input "text" at bounding box center [159, 185] width 126 height 18
click at [108, 95] on button "Previous Year" at bounding box center [107, 94] width 14 height 14
click at [109, 95] on span "Previous Year" at bounding box center [109, 95] width 0 height 0
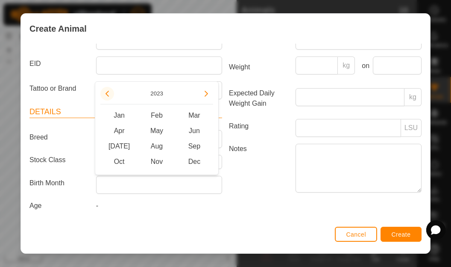
click at [108, 95] on button "Previous Year" at bounding box center [107, 94] width 14 height 14
click at [124, 112] on span "Jan" at bounding box center [119, 115] width 38 height 15
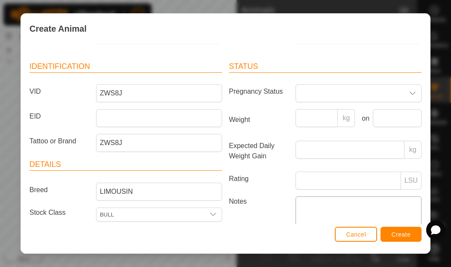
scroll to position [25, 0]
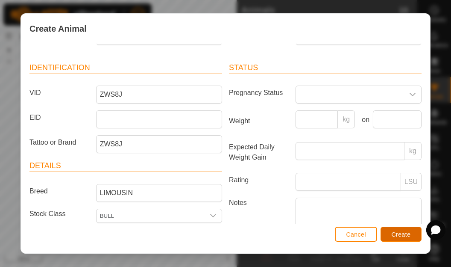
click at [404, 232] on span "Create" at bounding box center [401, 234] width 19 height 7
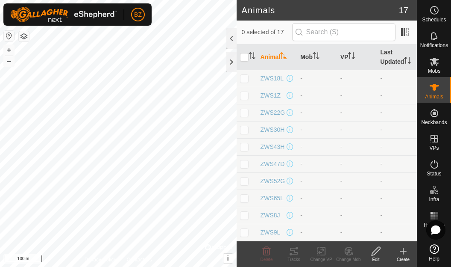
scroll to position [0, 0]
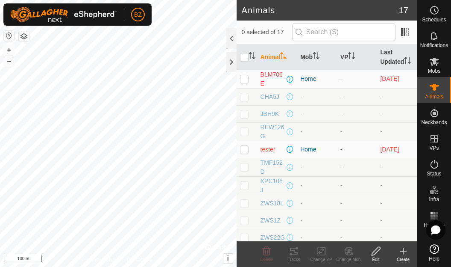
click at [401, 253] on icon at bounding box center [403, 251] width 10 height 10
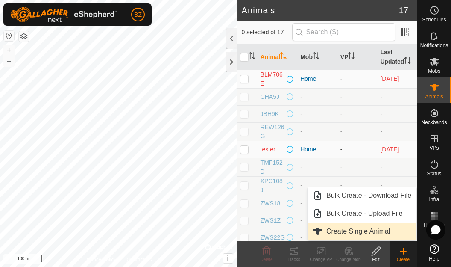
click at [354, 230] on link "Create Single Animal" at bounding box center [362, 231] width 109 height 17
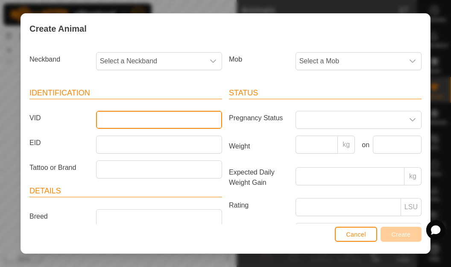
click at [112, 122] on input "VID" at bounding box center [159, 120] width 126 height 18
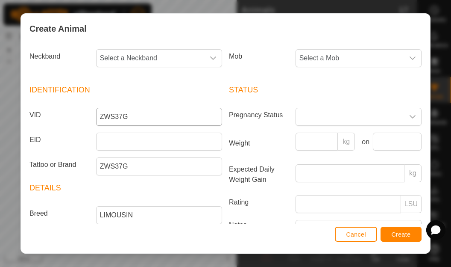
scroll to position [79, 0]
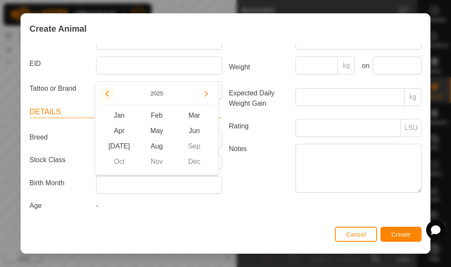
click at [106, 94] on button "Previous Year" at bounding box center [107, 94] width 14 height 14
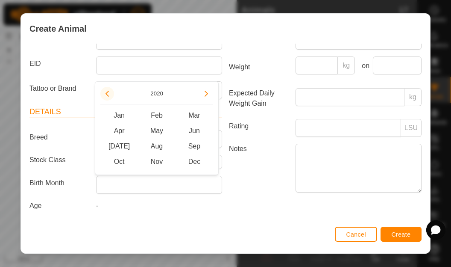
click at [106, 94] on button "Previous Year" at bounding box center [107, 94] width 14 height 14
click at [159, 118] on span "Feb" at bounding box center [157, 115] width 38 height 15
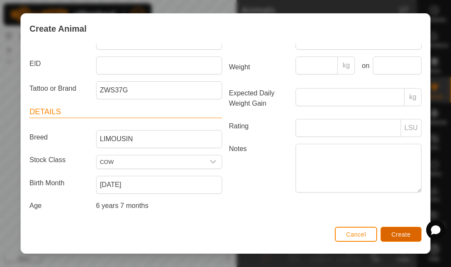
click at [405, 232] on span "Create" at bounding box center [401, 234] width 19 height 7
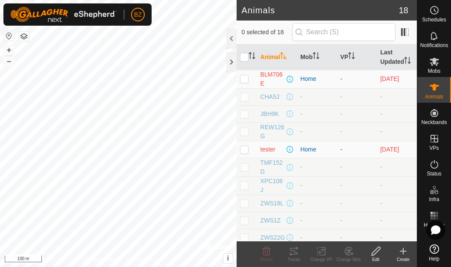
click at [404, 252] on icon at bounding box center [403, 251] width 10 height 10
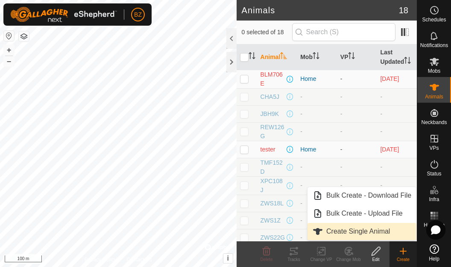
click at [365, 233] on link "Create Single Animal" at bounding box center [362, 231] width 109 height 17
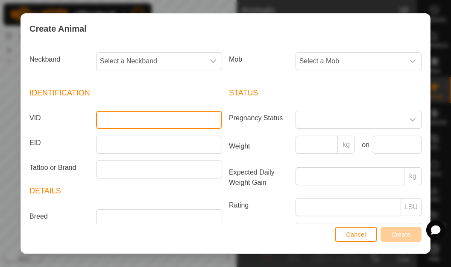
click at [130, 116] on input "VID" at bounding box center [159, 120] width 126 height 18
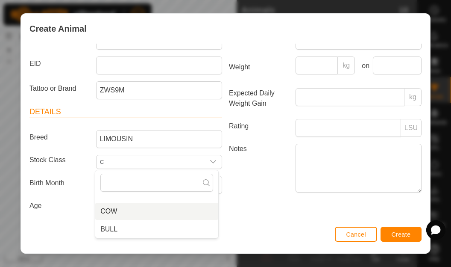
click at [115, 210] on li "COW" at bounding box center [156, 211] width 123 height 17
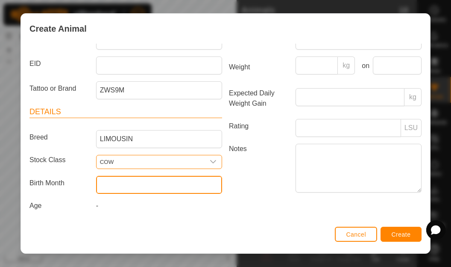
click at [142, 186] on input "text" at bounding box center [159, 185] width 126 height 18
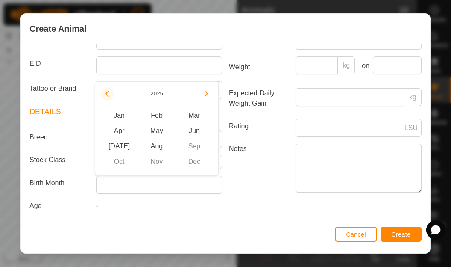
click at [107, 94] on button "Previous Year" at bounding box center [107, 94] width 14 height 14
click at [120, 116] on span "Jan" at bounding box center [119, 115] width 38 height 15
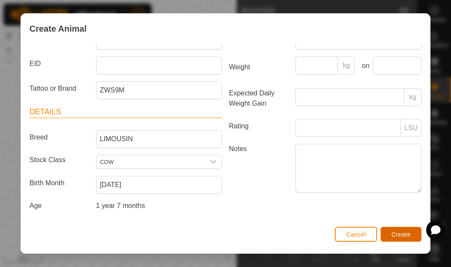
click at [397, 233] on span "Create" at bounding box center [401, 234] width 19 height 7
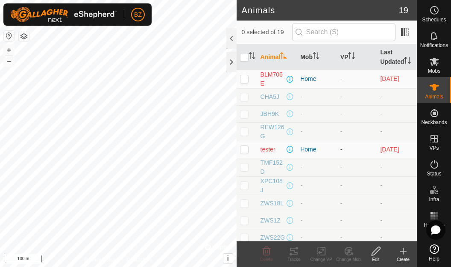
click at [404, 249] on icon at bounding box center [403, 251] width 10 height 10
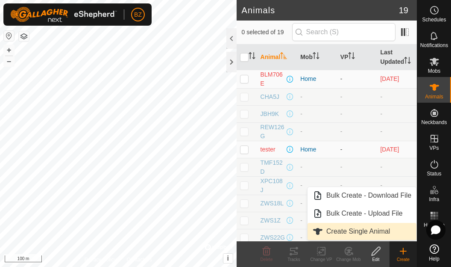
click at [348, 231] on link "Create Single Animal" at bounding box center [362, 231] width 109 height 17
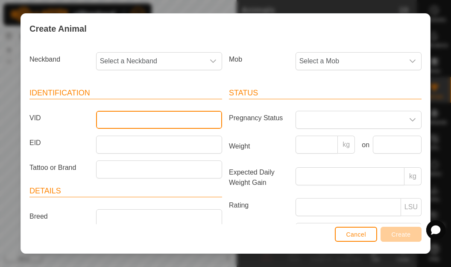
click at [134, 124] on input "VID" at bounding box center [159, 120] width 126 height 18
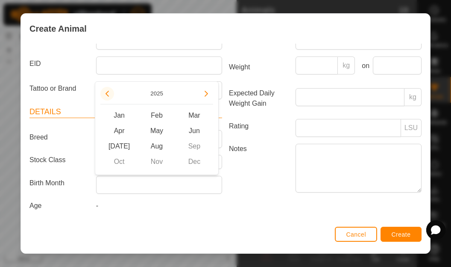
click at [107, 94] on button "Previous Year" at bounding box center [107, 94] width 14 height 14
click at [118, 114] on span "Jan" at bounding box center [119, 115] width 38 height 15
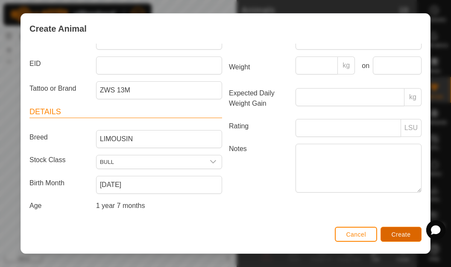
click at [392, 234] on span "Create" at bounding box center [401, 234] width 19 height 7
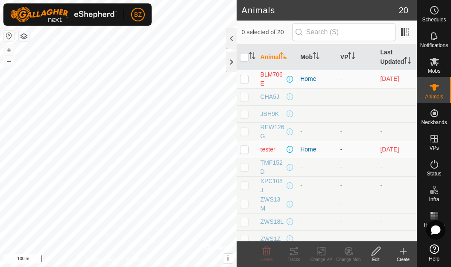
click at [404, 250] on icon at bounding box center [404, 251] width 0 height 6
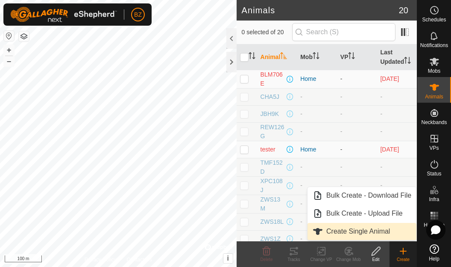
click at [373, 229] on link "Create Single Animal" at bounding box center [362, 231] width 109 height 17
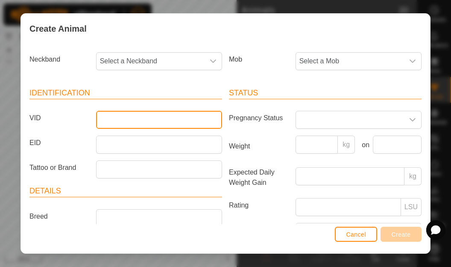
click at [132, 125] on input "VID" at bounding box center [159, 120] width 126 height 18
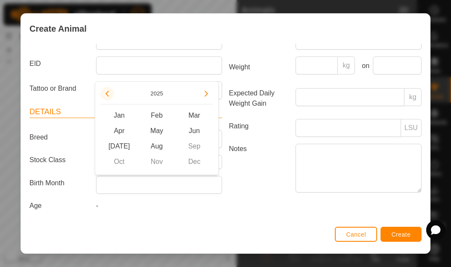
click at [107, 91] on button "Previous Year" at bounding box center [107, 94] width 14 height 14
click at [125, 130] on span "Apr" at bounding box center [119, 130] width 38 height 15
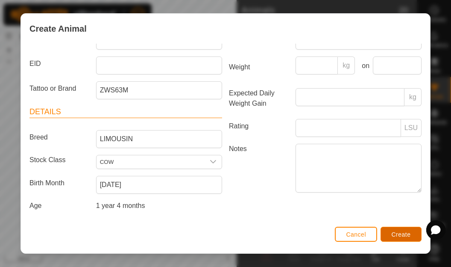
click at [409, 231] on span "Create" at bounding box center [401, 234] width 19 height 7
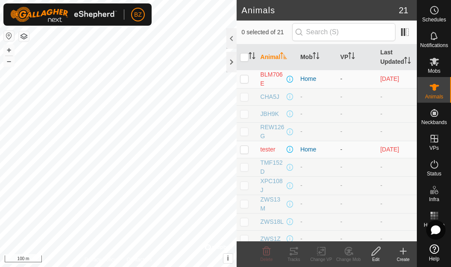
click at [401, 253] on icon at bounding box center [403, 251] width 10 height 10
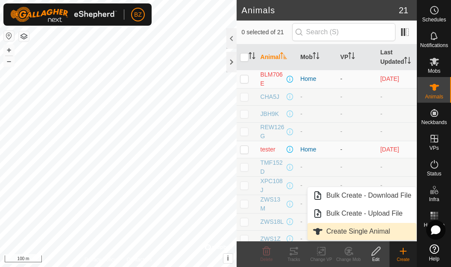
click at [380, 230] on link "Create Single Animal" at bounding box center [362, 231] width 109 height 17
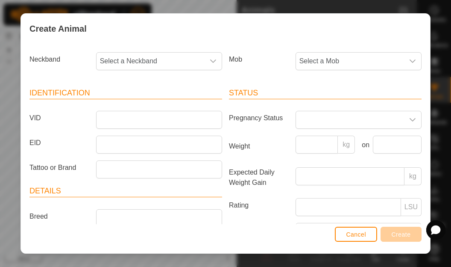
click at [135, 130] on article "Identification VID EID Tattoo or Brand" at bounding box center [126, 132] width 193 height 91
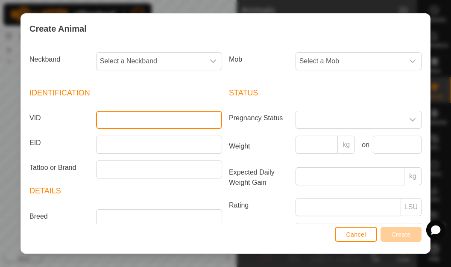
click at [136, 125] on input "VID" at bounding box center [159, 120] width 126 height 18
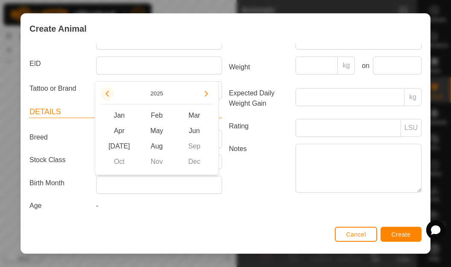
click at [111, 97] on button "Previous Year" at bounding box center [107, 94] width 14 height 14
click at [119, 114] on span "Jan" at bounding box center [119, 115] width 38 height 15
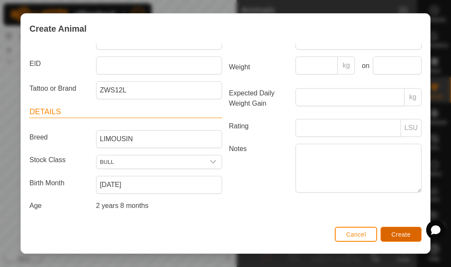
click at [401, 235] on span "Create" at bounding box center [401, 234] width 19 height 7
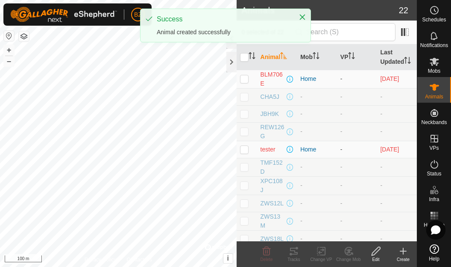
click at [401, 251] on icon at bounding box center [403, 251] width 10 height 10
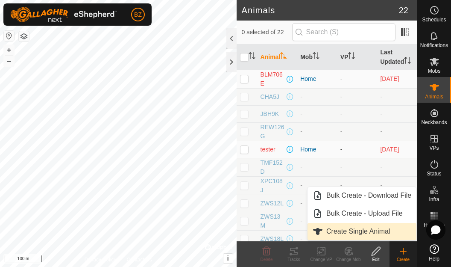
click at [358, 233] on link "Create Single Animal" at bounding box center [362, 231] width 109 height 17
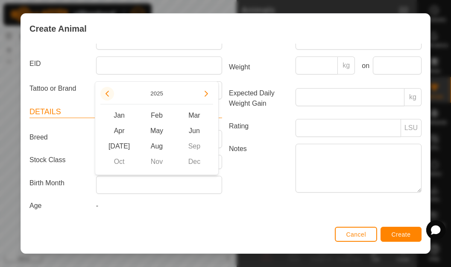
click at [111, 96] on button "Previous Year" at bounding box center [107, 94] width 14 height 14
click at [121, 117] on span "Jan" at bounding box center [119, 115] width 38 height 15
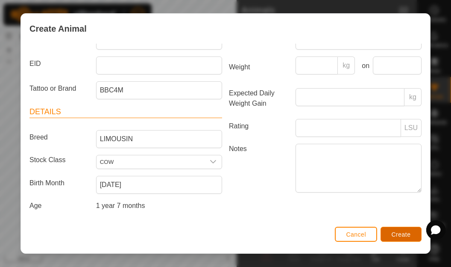
click at [406, 234] on span "Create" at bounding box center [401, 234] width 19 height 7
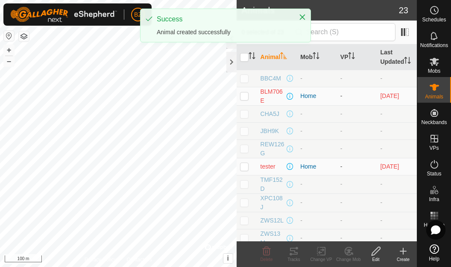
click at [398, 250] on icon at bounding box center [403, 251] width 10 height 10
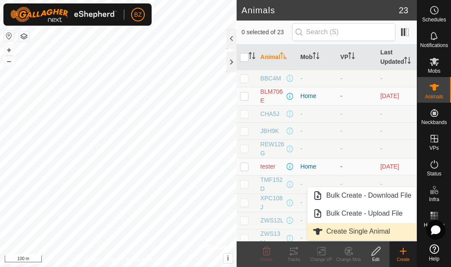
click at [352, 233] on link "Create Single Animal" at bounding box center [362, 231] width 109 height 17
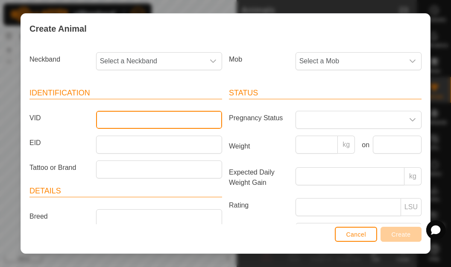
click at [185, 123] on input "VID" at bounding box center [159, 120] width 126 height 18
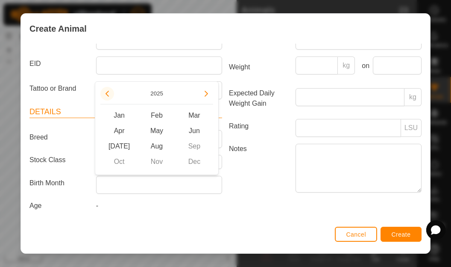
click at [111, 95] on button "Previous Year" at bounding box center [107, 94] width 14 height 14
click at [117, 113] on span "Jan" at bounding box center [119, 115] width 38 height 15
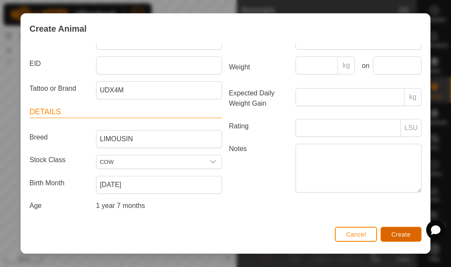
click at [407, 240] on button "Create" at bounding box center [401, 234] width 41 height 15
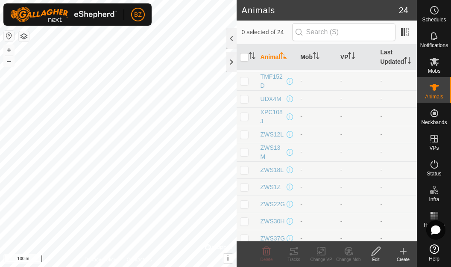
scroll to position [268, 0]
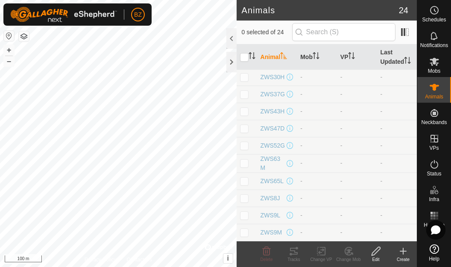
click at [398, 251] on icon at bounding box center [403, 251] width 10 height 10
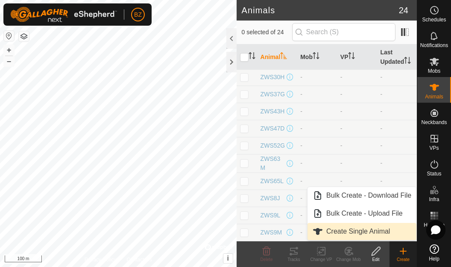
click at [348, 231] on link "Create Single Animal" at bounding box center [362, 231] width 109 height 17
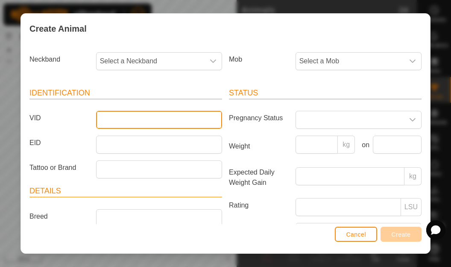
click at [165, 121] on input "VID" at bounding box center [159, 120] width 126 height 18
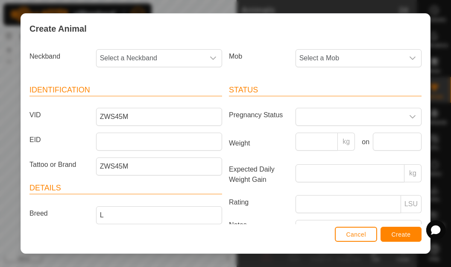
scroll to position [79, 0]
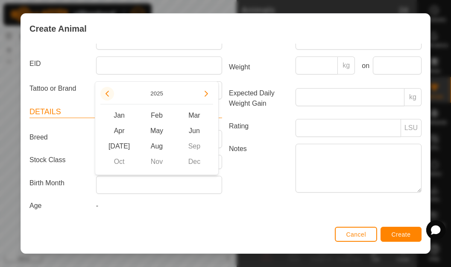
click at [108, 96] on button "Previous Year" at bounding box center [107, 94] width 14 height 14
click at [191, 116] on span "Mar" at bounding box center [195, 115] width 38 height 15
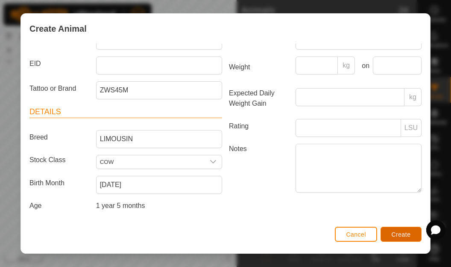
click at [387, 227] on button "Create" at bounding box center [401, 234] width 41 height 15
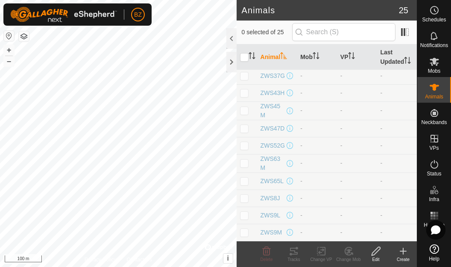
click at [406, 256] on div "Create" at bounding box center [403, 259] width 27 height 6
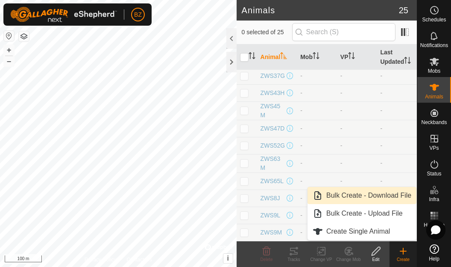
click at [361, 197] on link "Bulk Create - Download File" at bounding box center [362, 195] width 109 height 17
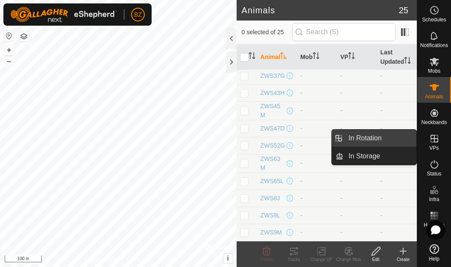
click at [376, 139] on link "In Rotation" at bounding box center [380, 138] width 73 height 17
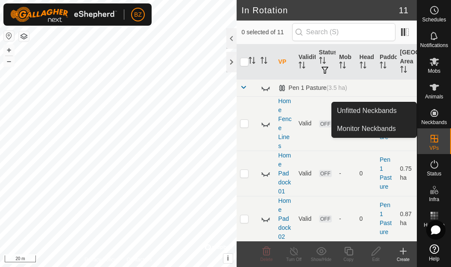
click at [444, 117] on div "Neckbands" at bounding box center [435, 116] width 34 height 26
click at [397, 110] on link "Unfitted Neckbands" at bounding box center [374, 110] width 85 height 17
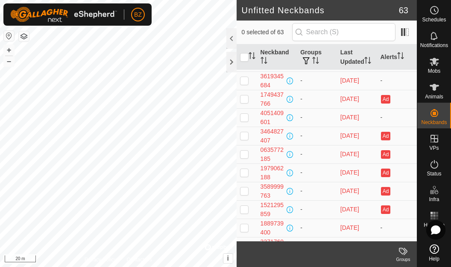
scroll to position [996, 0]
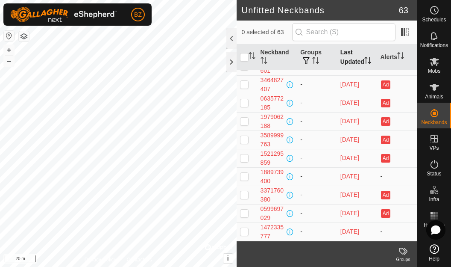
click at [348, 65] on th "Last Updated" at bounding box center [357, 57] width 40 height 26
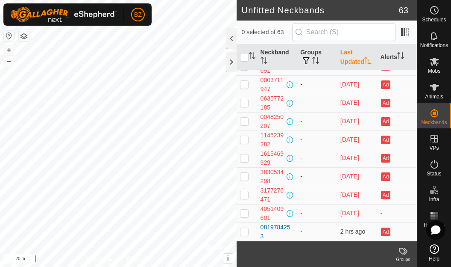
scroll to position [0, 0]
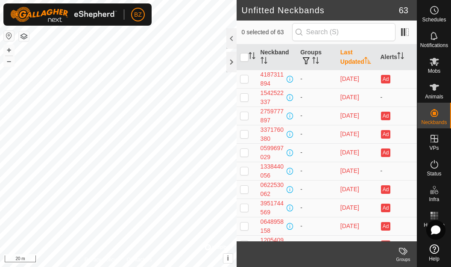
click at [348, 65] on th "Last Updated" at bounding box center [357, 57] width 40 height 26
click at [408, 32] on span at bounding box center [405, 32] width 14 height 14
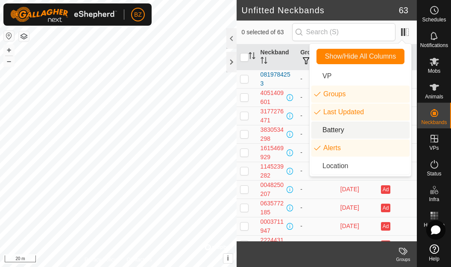
click at [343, 132] on li "Battery" at bounding box center [361, 129] width 98 height 17
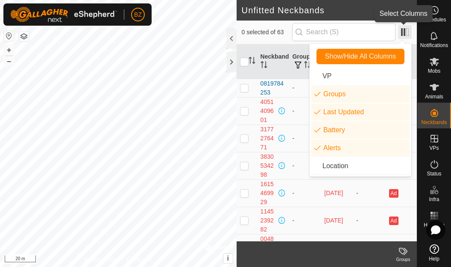
click at [407, 36] on span at bounding box center [405, 32] width 14 height 14
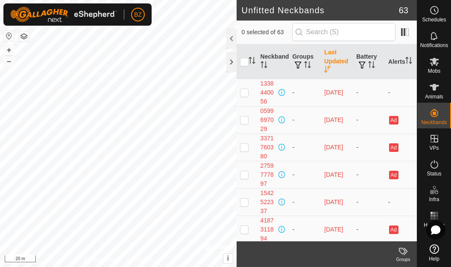
scroll to position [1553, 0]
